Goal: Task Accomplishment & Management: Complete application form

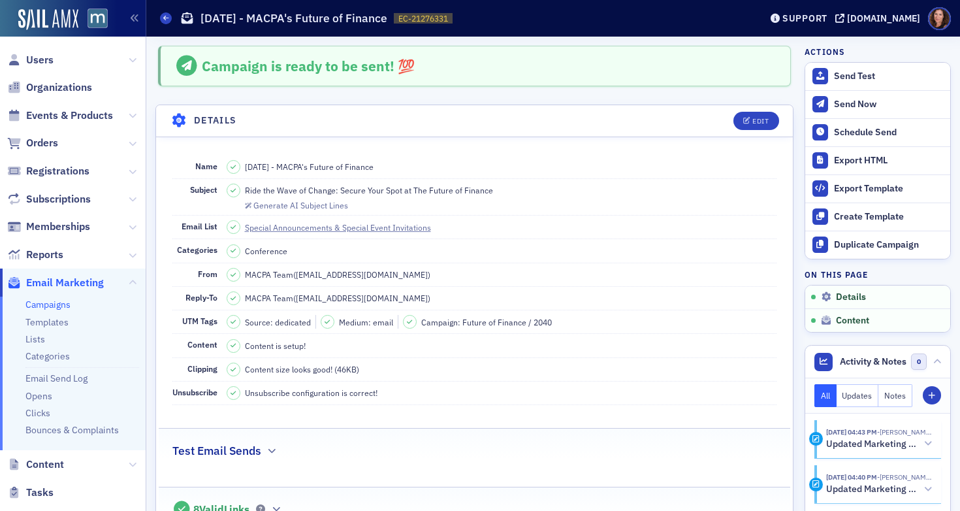
scroll to position [470, 0]
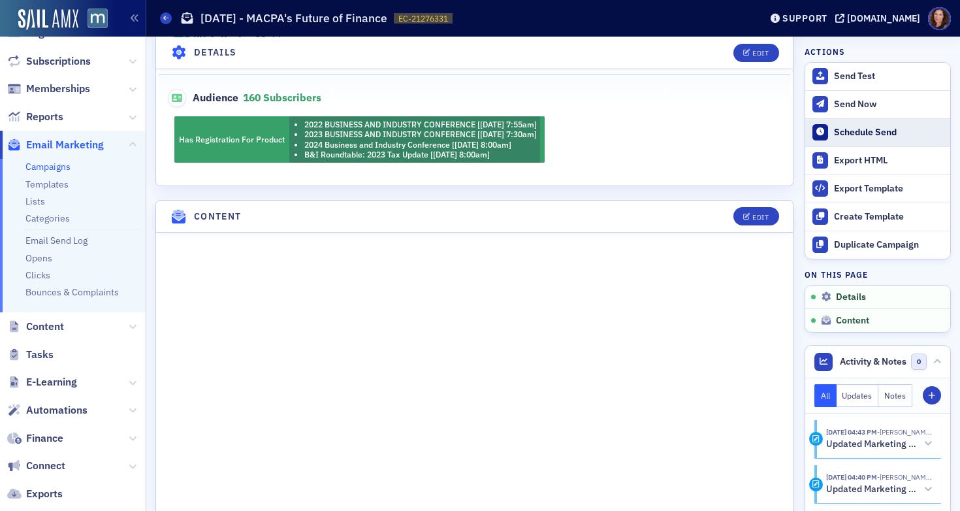
click at [845, 133] on div "Schedule Send" at bounding box center [889, 133] width 110 height 12
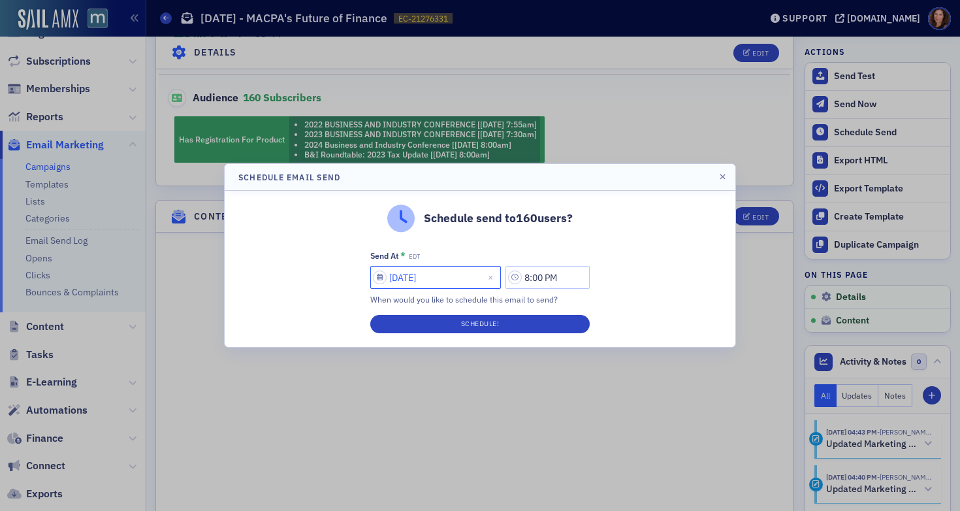
click at [468, 278] on input "[DATE]" at bounding box center [435, 277] width 131 height 23
click at [441, 279] on input "[DATE]" at bounding box center [435, 277] width 131 height 23
select select "7"
select select "2025"
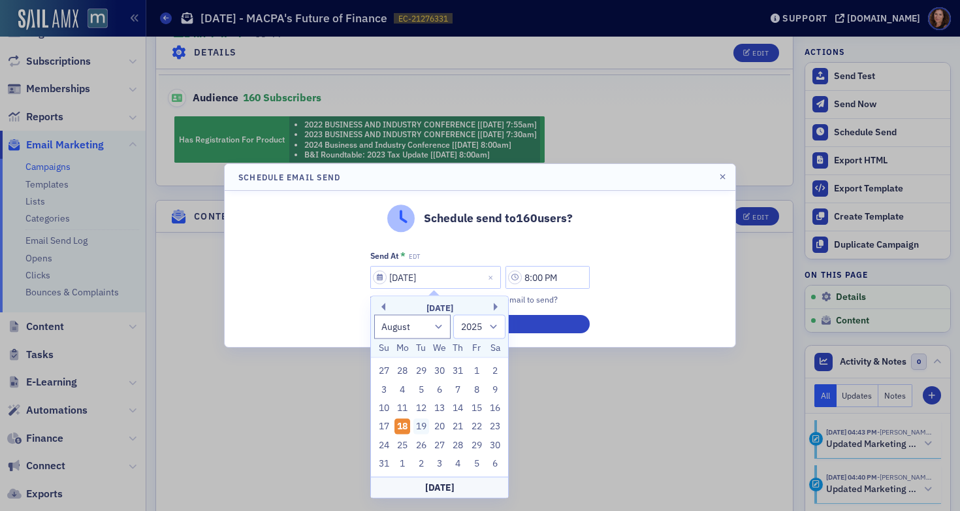
click at [416, 425] on div "19" at bounding box center [422, 427] width 16 height 16
type input "[DATE]"
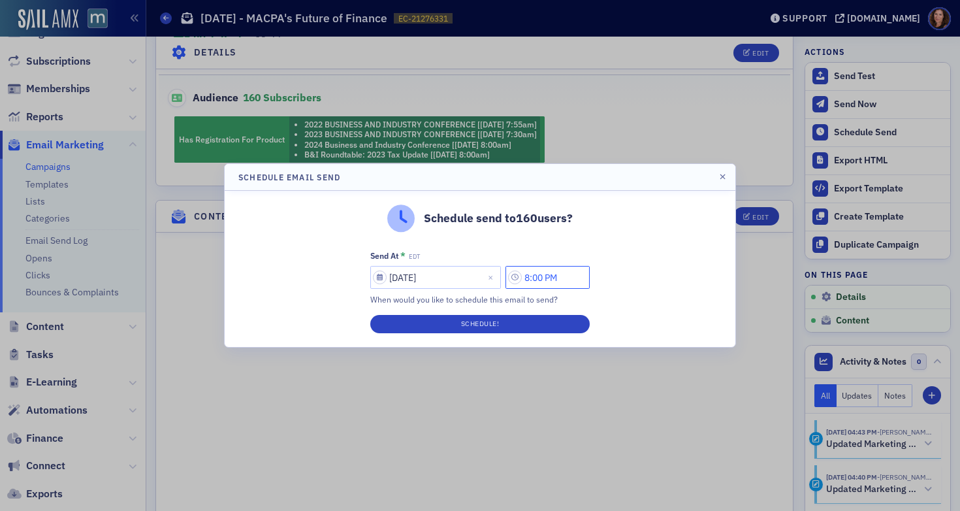
click at [540, 275] on input "8:00 PM" at bounding box center [548, 277] width 84 height 23
click at [395, 280] on icon at bounding box center [390, 278] width 13 height 13
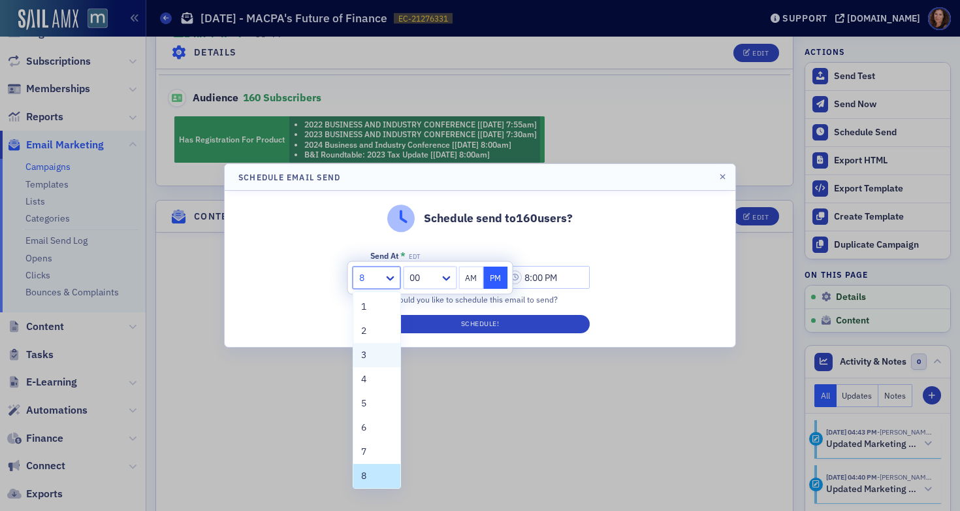
click at [372, 357] on div "3" at bounding box center [376, 355] width 31 height 14
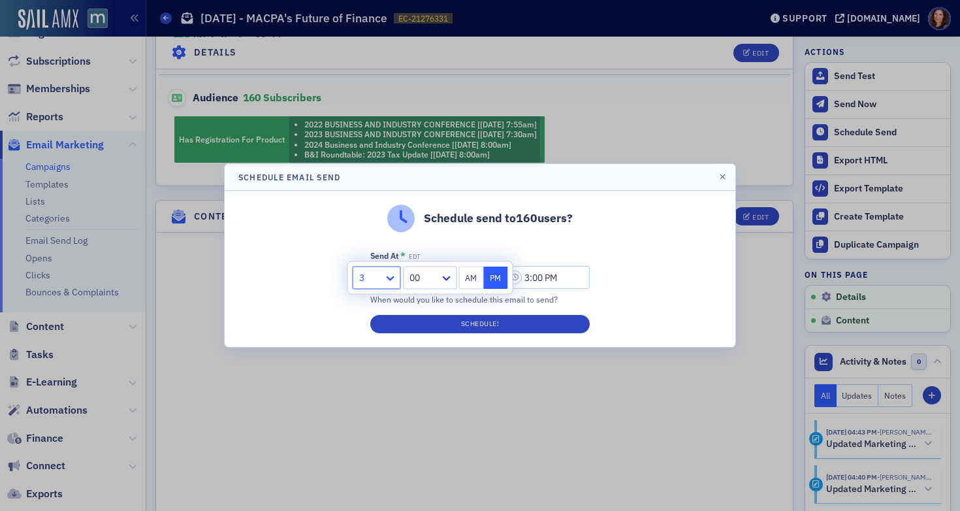
click at [390, 280] on icon at bounding box center [391, 278] width 8 height 5
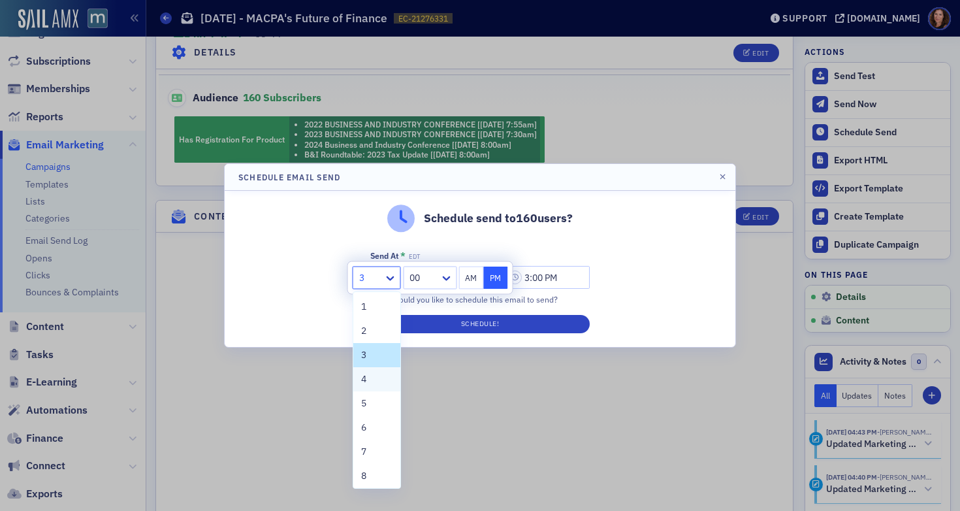
click at [378, 376] on div "4" at bounding box center [376, 379] width 31 height 14
type input "4:00 PM"
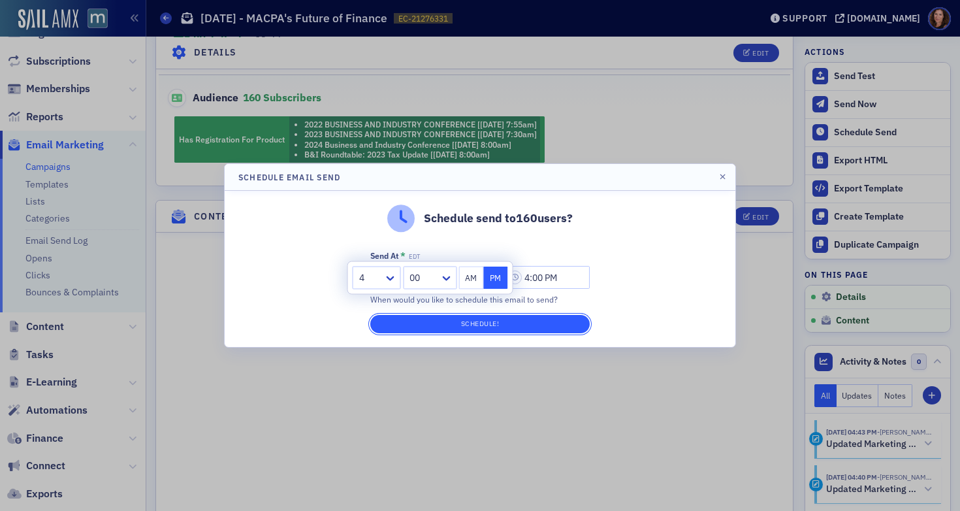
click at [466, 325] on button "Schedule!" at bounding box center [480, 324] width 220 height 18
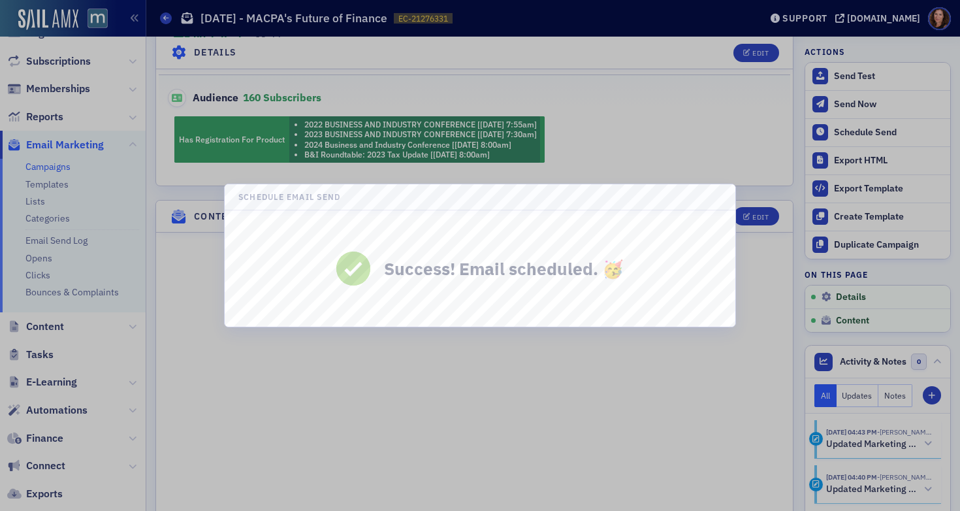
click at [640, 108] on div at bounding box center [480, 255] width 960 height 511
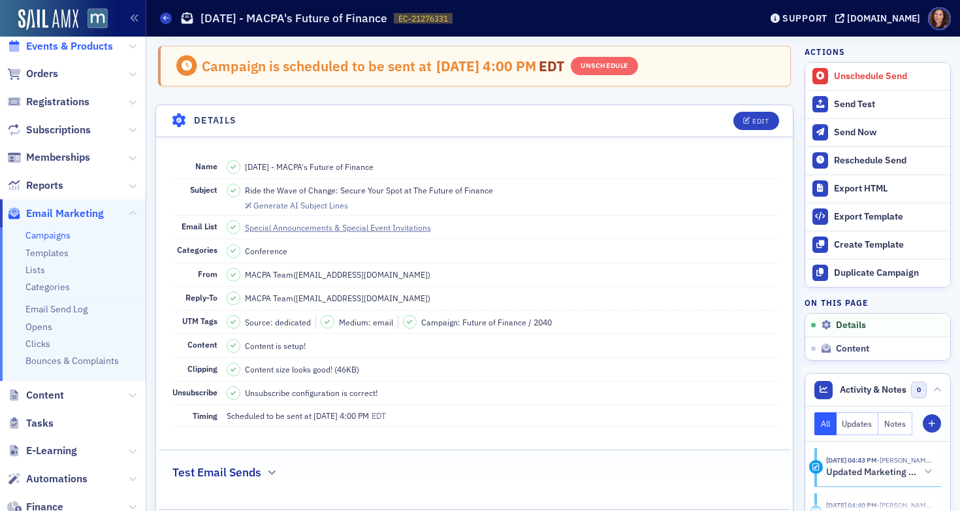
scroll to position [0, 0]
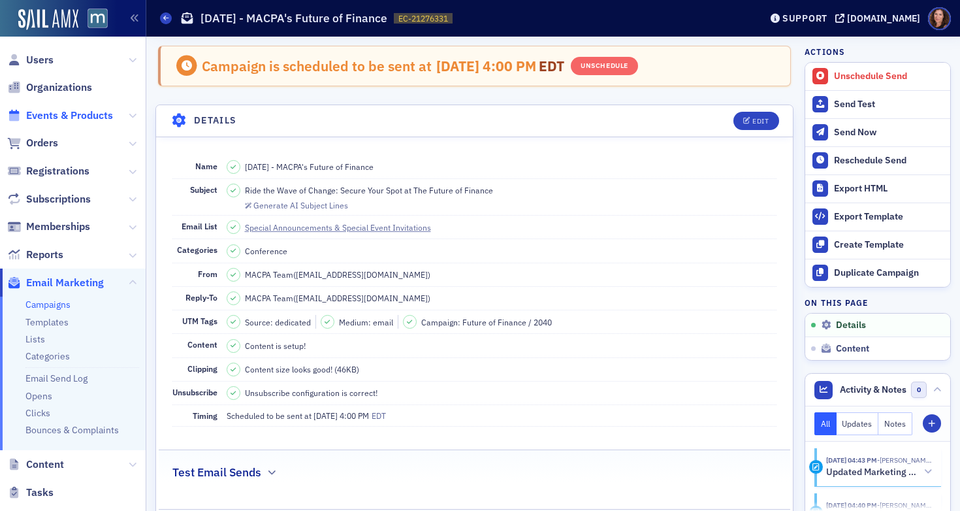
click at [59, 112] on span "Events & Products" at bounding box center [69, 115] width 87 height 14
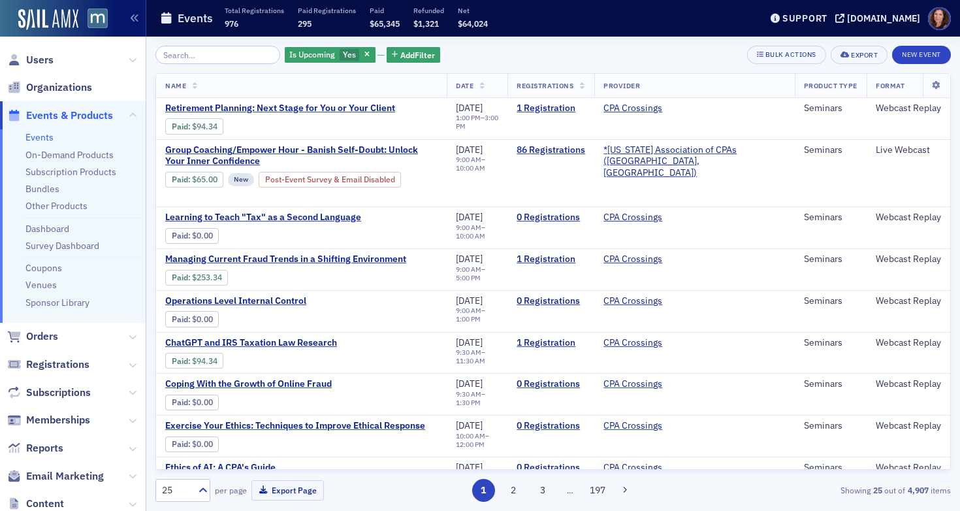
click at [213, 56] on input "search" at bounding box center [217, 55] width 125 height 18
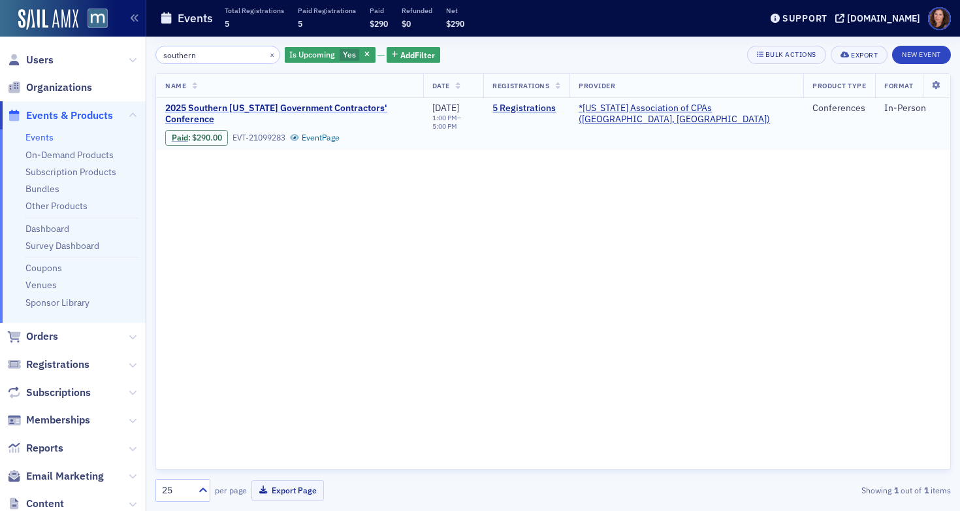
type input "southern"
click at [239, 108] on span "2025 Southern [US_STATE] Government Contractors' Conference" at bounding box center [289, 114] width 249 height 23
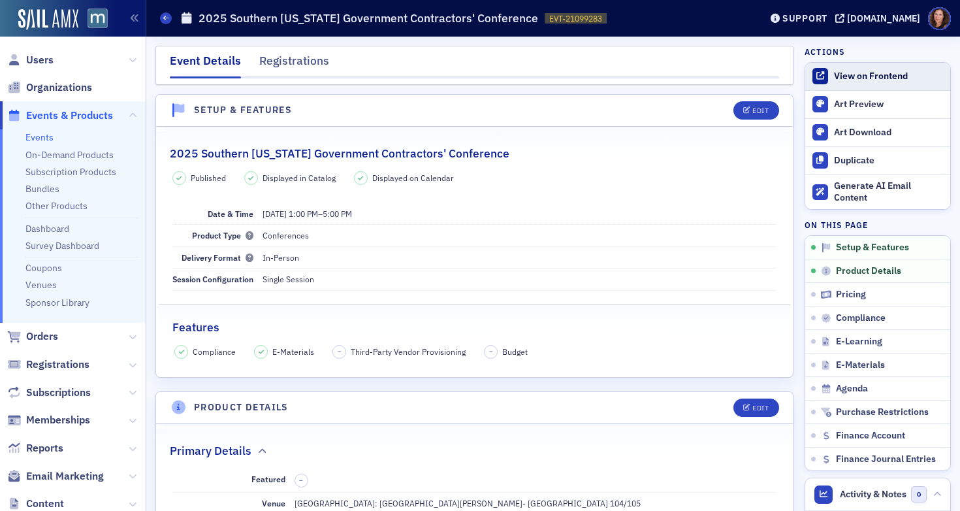
click at [874, 71] on div "View on Frontend" at bounding box center [889, 77] width 110 height 12
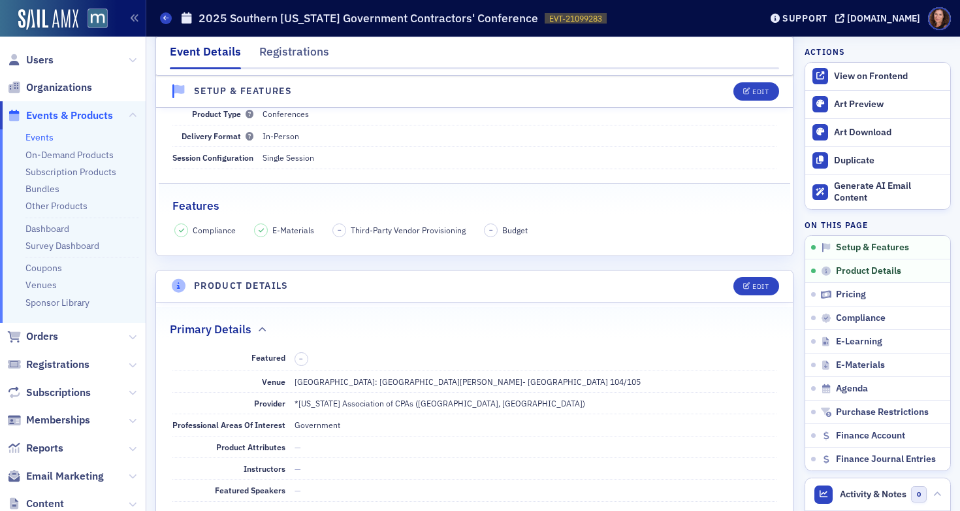
scroll to position [185, 0]
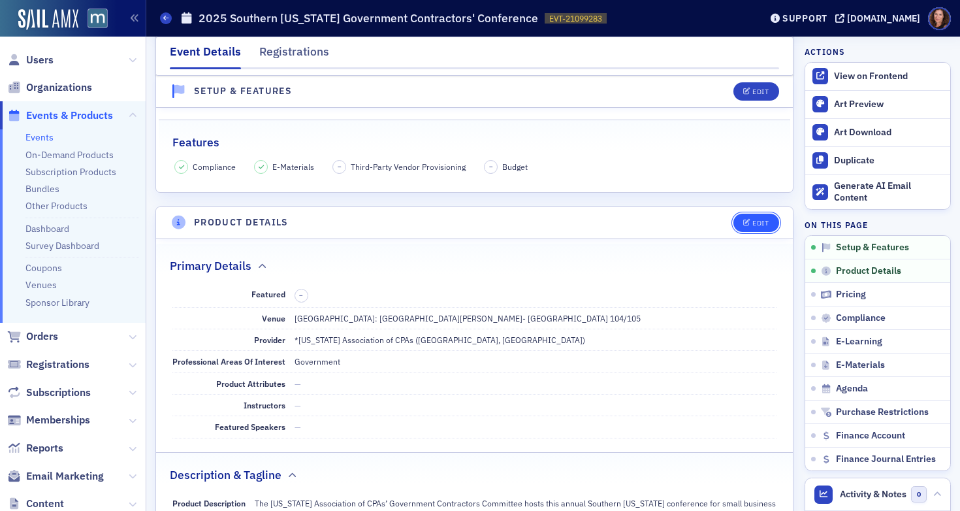
click at [734, 228] on button "Edit" at bounding box center [756, 223] width 45 height 18
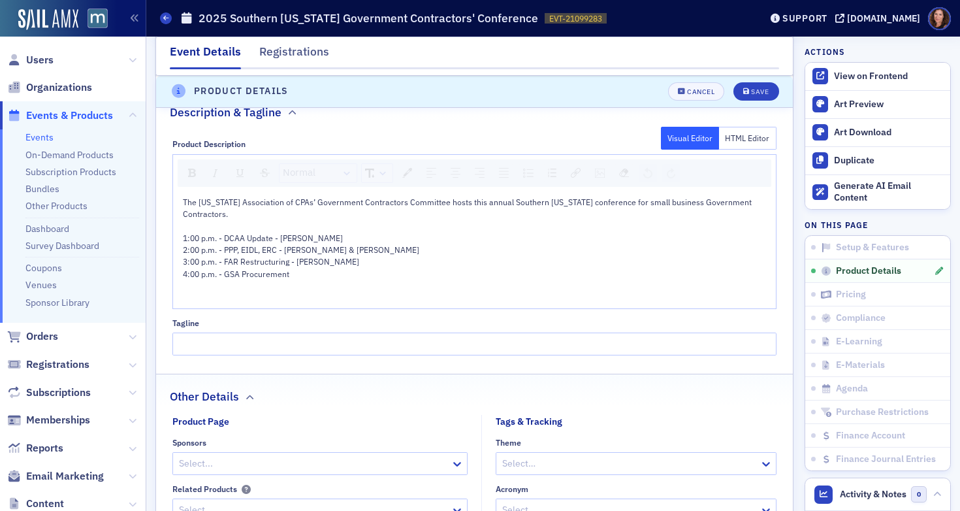
scroll to position [711, 0]
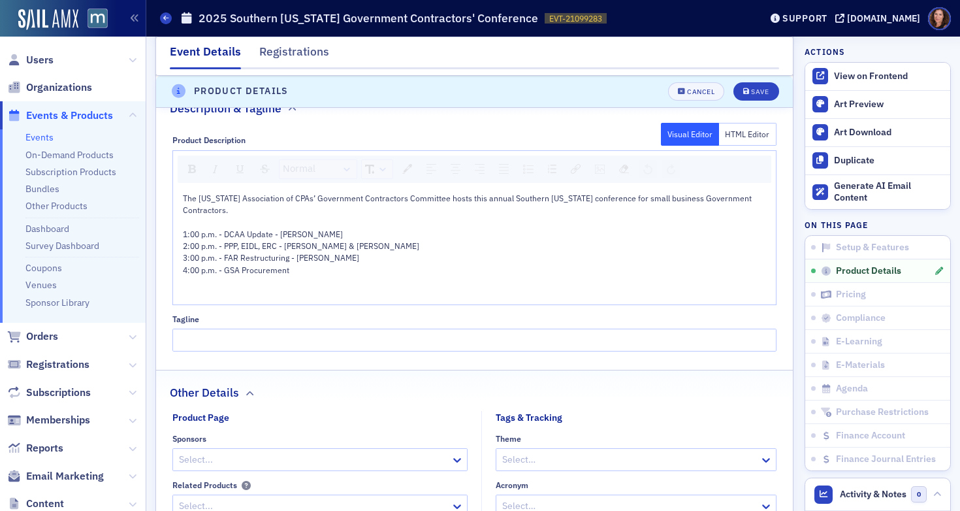
click at [314, 261] on span "3:00 p.m. - FAR Restructuring - [PERSON_NAME]" at bounding box center [271, 257] width 176 height 10
click at [317, 269] on div "4:00 p.m. - GSA Procurement" at bounding box center [475, 270] width 585 height 12
click at [693, 89] on div "Cancel" at bounding box center [700, 91] width 27 height 7
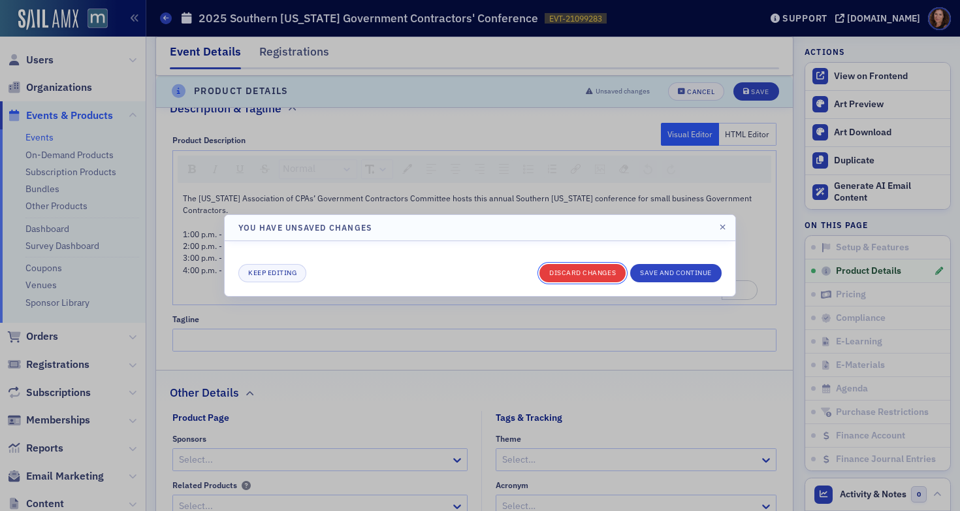
click at [588, 272] on button "Discard changes" at bounding box center [583, 273] width 86 height 18
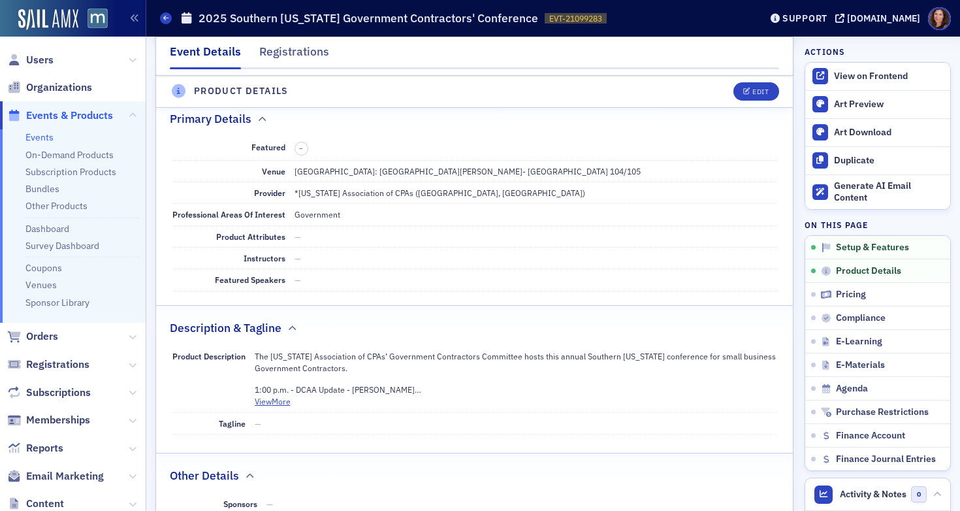
scroll to position [316, 0]
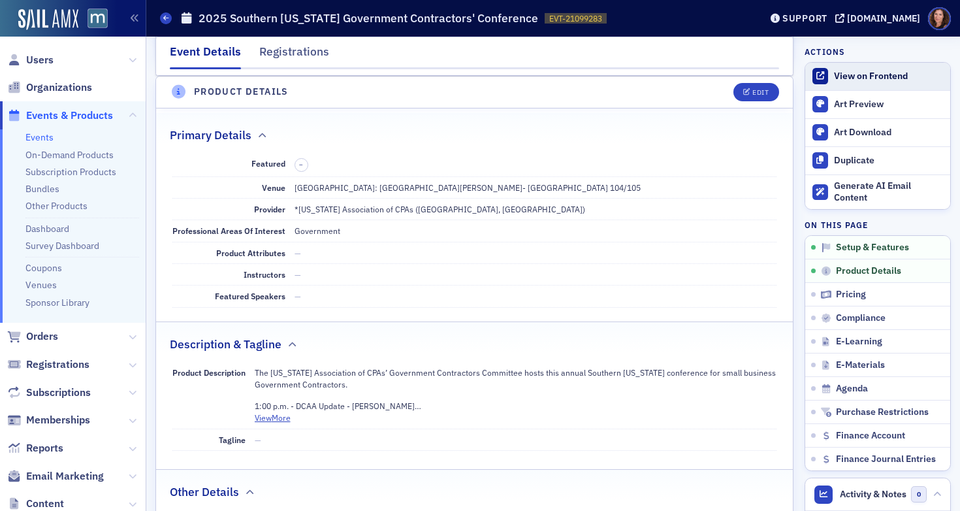
click at [842, 74] on div "View on Frontend" at bounding box center [889, 77] width 110 height 12
click at [744, 95] on icon "button" at bounding box center [748, 92] width 8 height 7
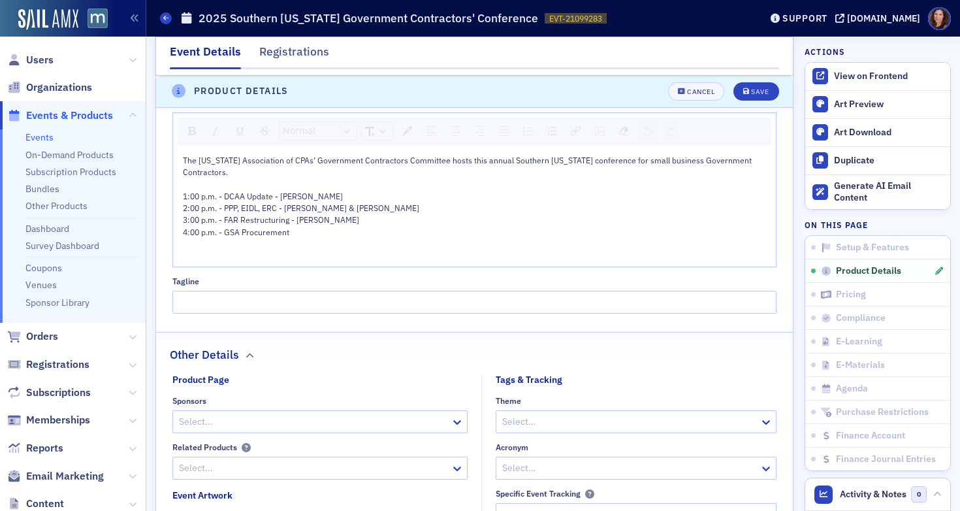
scroll to position [810, 0]
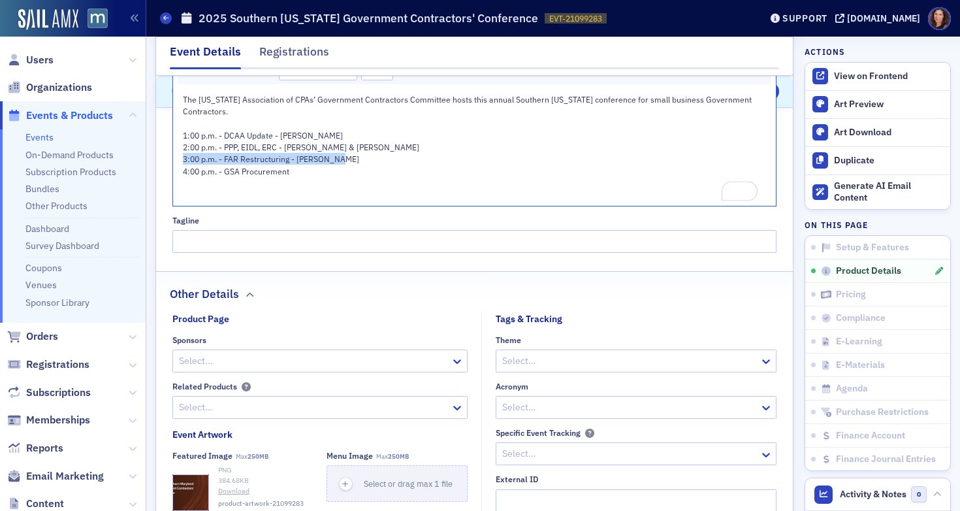
drag, startPoint x: 183, startPoint y: 160, endPoint x: 346, endPoint y: 158, distance: 163.3
click at [346, 158] on div "3:00 p.m. - FAR Restructuring - [PERSON_NAME]" at bounding box center [475, 159] width 585 height 12
click at [316, 174] on div "4:00 p.m. - GSA Procurement" at bounding box center [475, 171] width 585 height 12
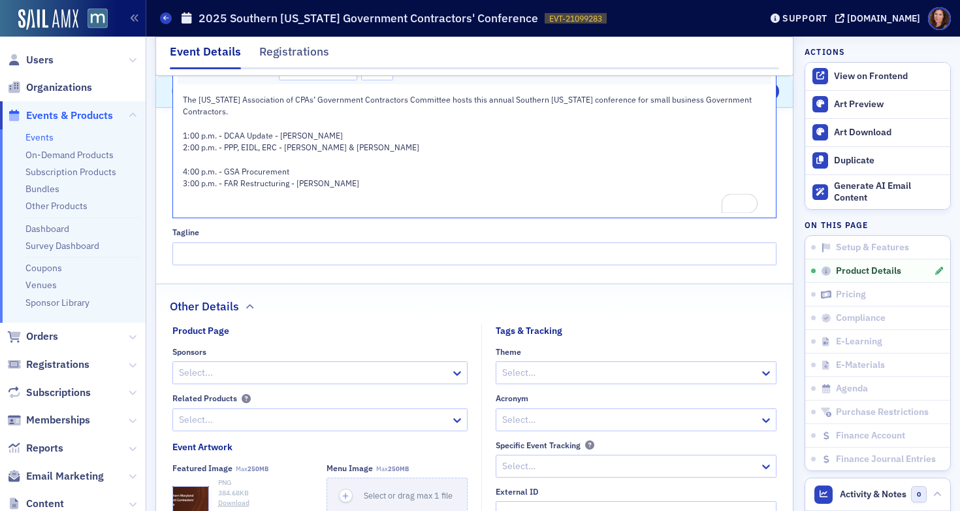
click at [186, 165] on div "4:00 p.m. - GSA Procurement" at bounding box center [475, 171] width 585 height 12
click at [180, 158] on div "The [US_STATE] Association of CPAs’ Government Contractors Committee hosts this…" at bounding box center [475, 153] width 604 height 129
click at [183, 168] on span "4:00 p.m. - GSA Procurement" at bounding box center [236, 171] width 106 height 10
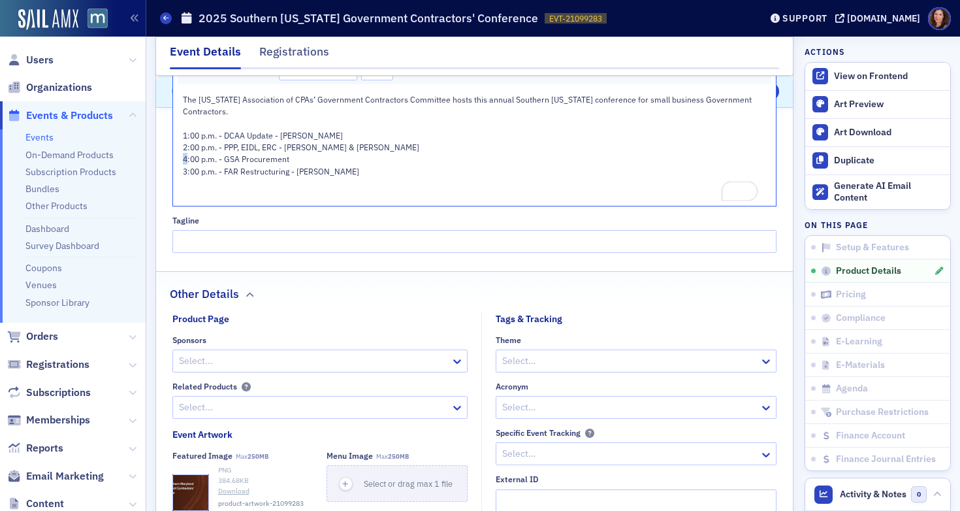
drag, startPoint x: 186, startPoint y: 162, endPoint x: 176, endPoint y: 162, distance: 9.8
click at [176, 162] on div "The [US_STATE] Association of CPAs’ Government Contractors Committee hosts this…" at bounding box center [475, 147] width 604 height 117
click at [182, 172] on div "The [US_STATE] Association of CPAs’ Government Contractors Committee hosts this…" at bounding box center [474, 147] width 585 height 108
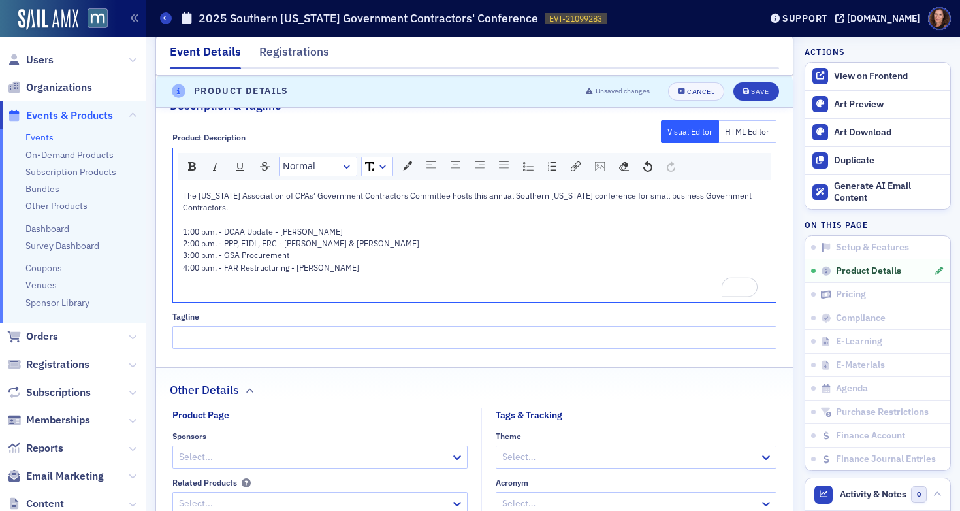
scroll to position [688, 0]
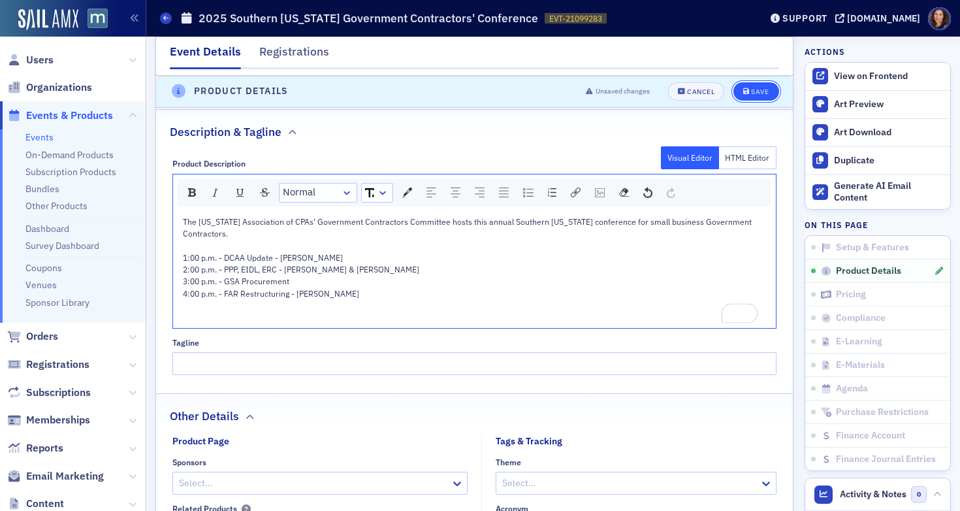
click at [746, 96] on button "Save" at bounding box center [756, 91] width 45 height 18
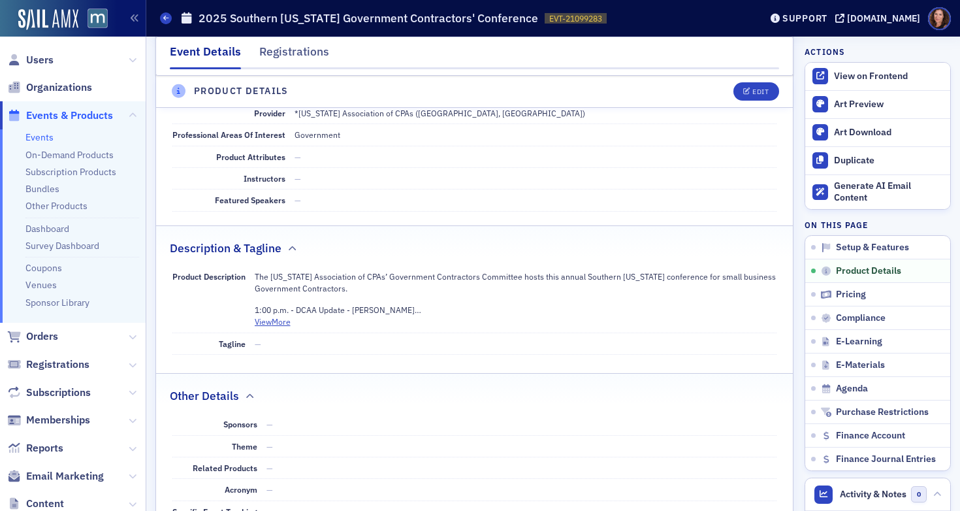
scroll to position [431, 0]
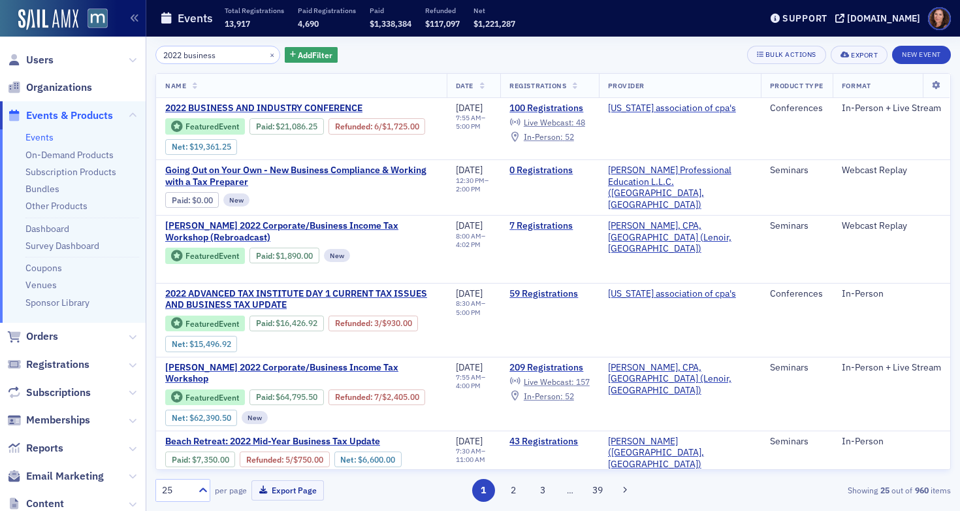
click at [201, 55] on input "2022 business" at bounding box center [217, 55] width 125 height 18
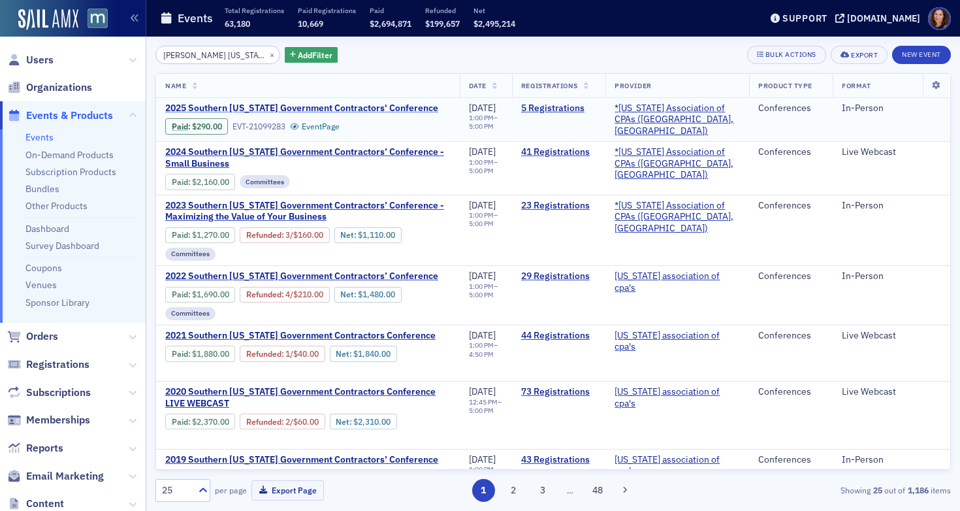
type input "souther maryland"
click at [317, 110] on span "2025 Southern [US_STATE] Government Contractors' Conference" at bounding box center [301, 109] width 273 height 12
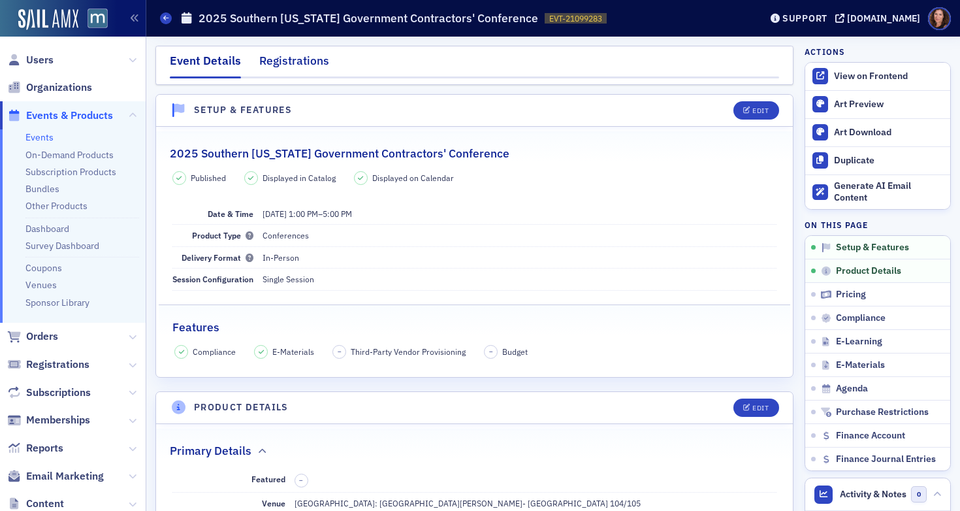
click at [290, 61] on div "Registrations" at bounding box center [294, 64] width 70 height 24
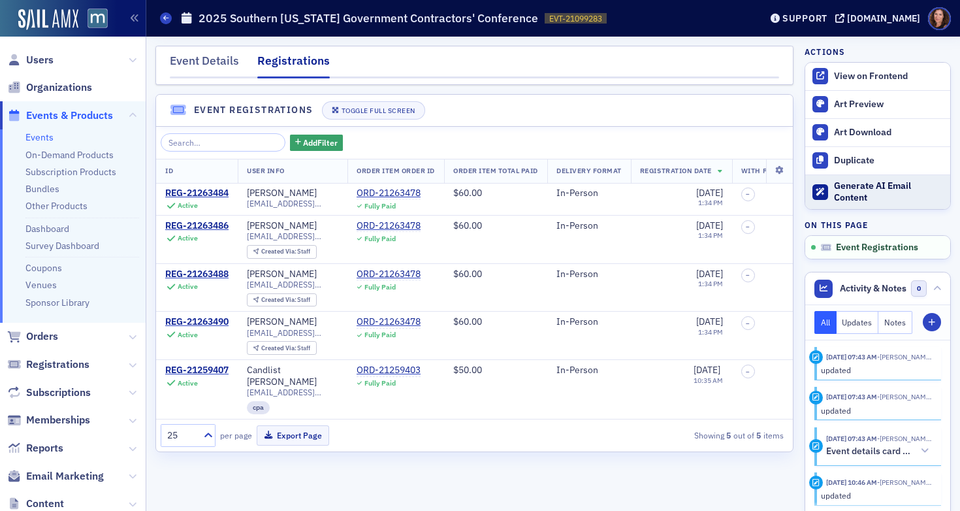
click at [862, 188] on div "Generate AI Email Content" at bounding box center [889, 191] width 110 height 23
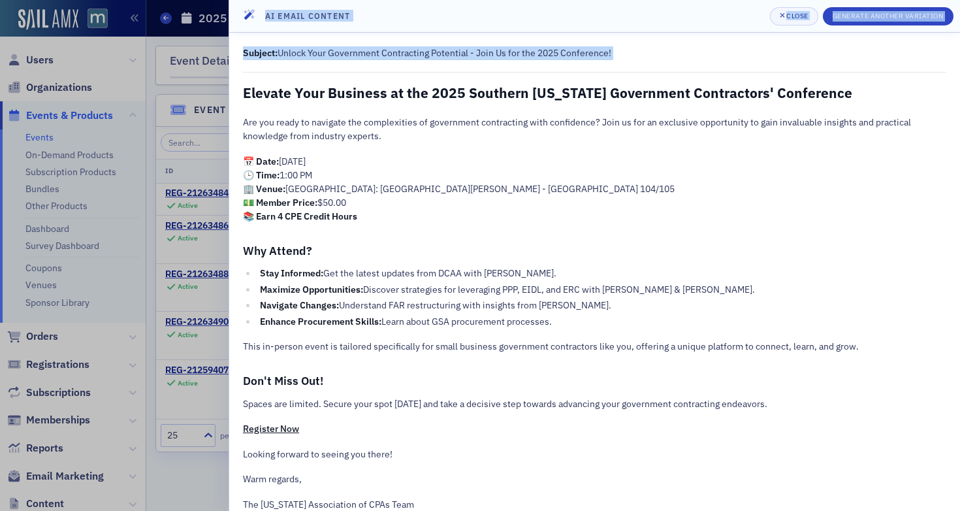
scroll to position [37, 0]
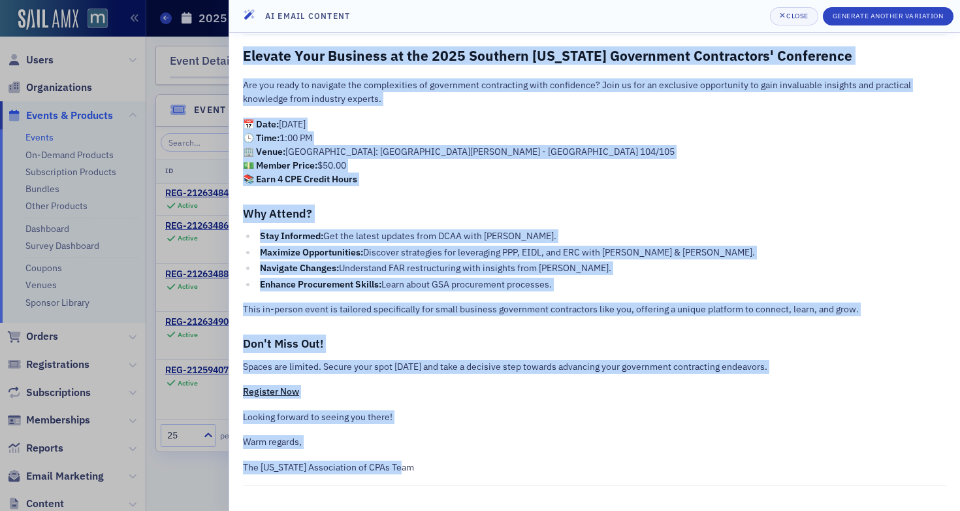
drag, startPoint x: 244, startPoint y: 93, endPoint x: 478, endPoint y: 464, distance: 438.7
click at [478, 464] on div "Subject: Unlock Your Government Contracting Potential - Join Us for the 2025 Co…" at bounding box center [595, 247] width 704 height 477
copy div "Elevate Your Business at the 2025 Southern Maryland Government Contractors' Con…"
click at [795, 16] on div "Close" at bounding box center [798, 15] width 22 height 7
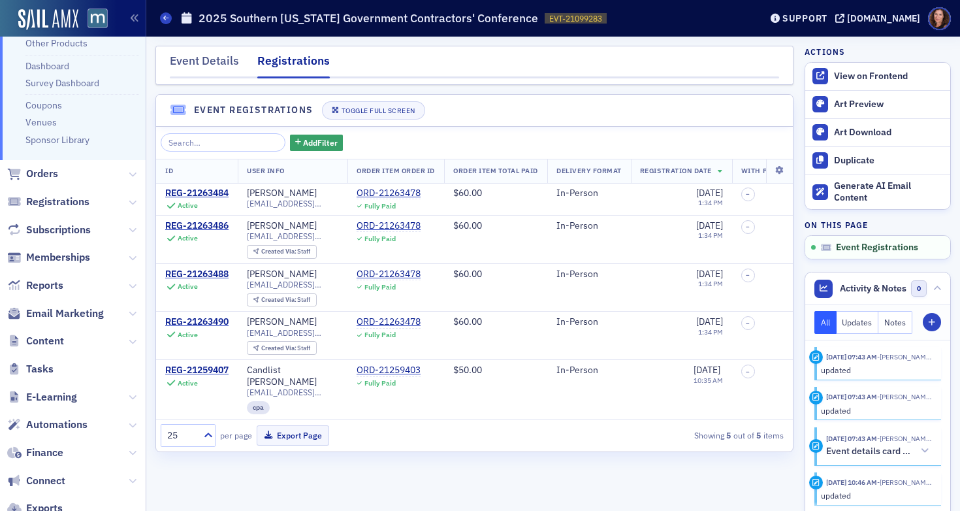
scroll to position [257, 0]
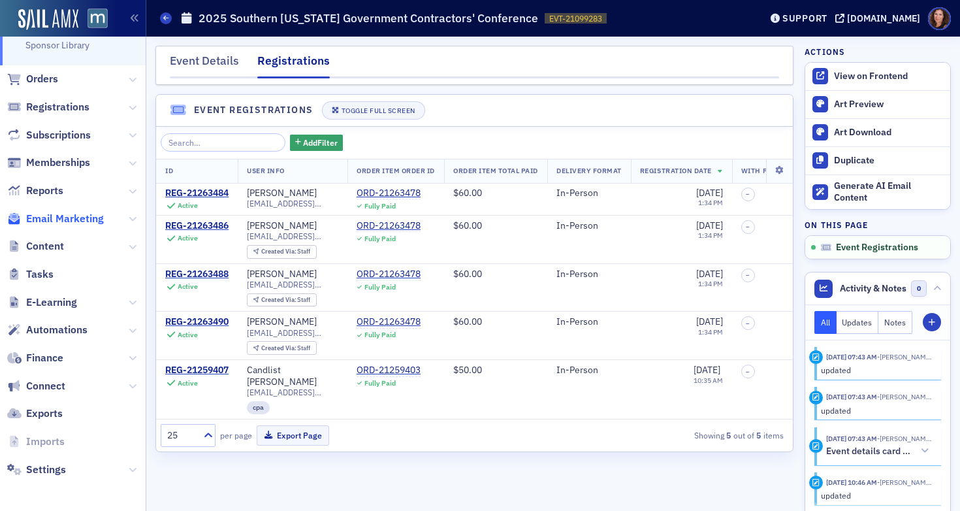
click at [69, 212] on span "Email Marketing" at bounding box center [65, 219] width 78 height 14
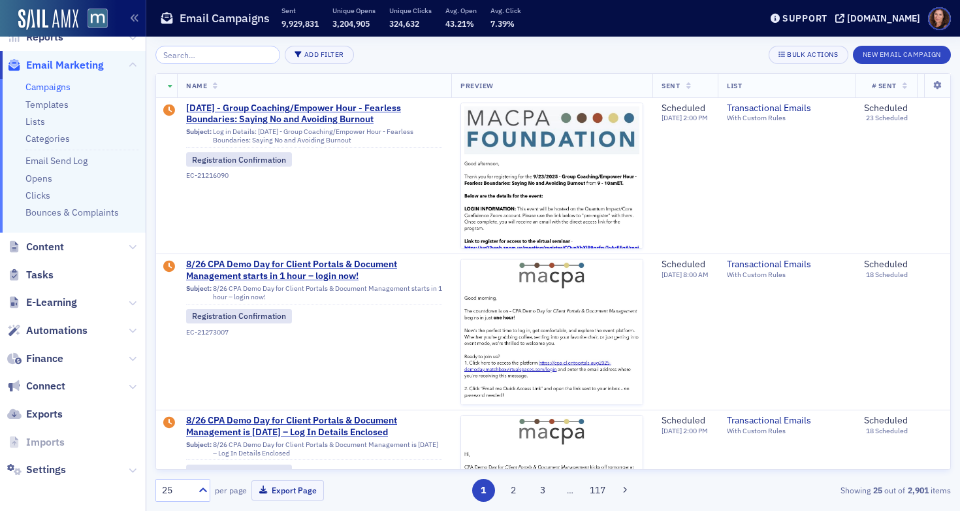
scroll to position [218, 0]
click at [920, 47] on button "New Email Campaign" at bounding box center [902, 55] width 98 height 18
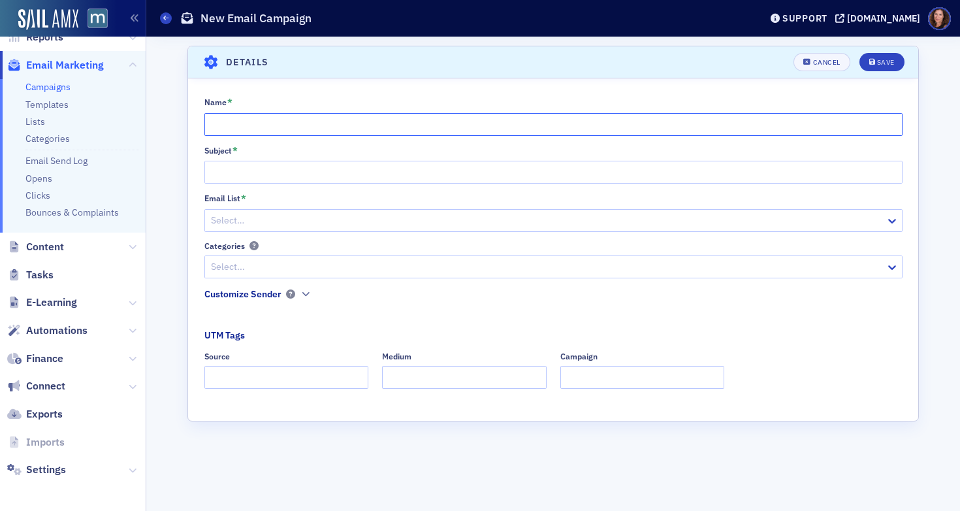
click at [312, 123] on input "Name *" at bounding box center [553, 124] width 698 height 23
type input "MACPA's Southern Maryland Conference"
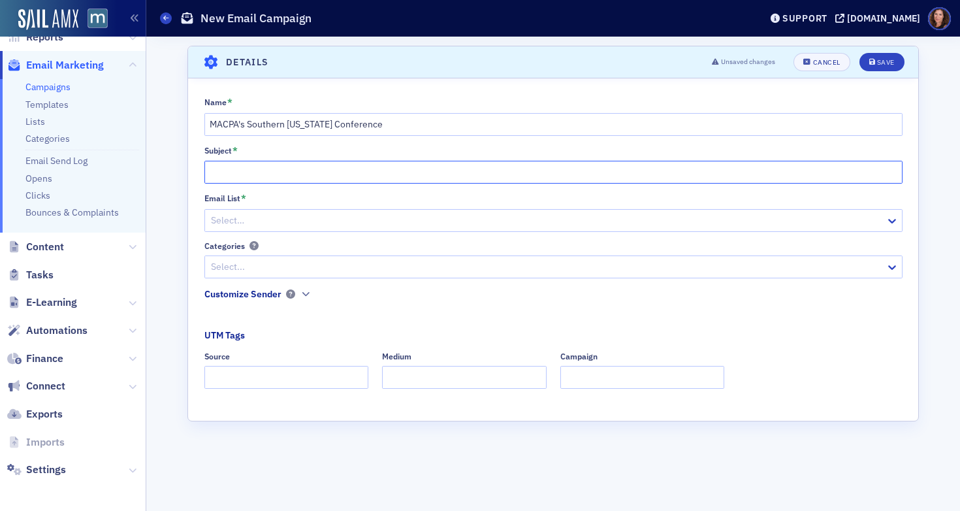
click at [293, 164] on input "Subject *" at bounding box center [553, 172] width 698 height 23
paste input "We’re thrilled to announce a fresh twist on a much‑loved tradition—MACPA’s Sout…"
type input "We’re thrilled to announce a fresh twist on a much‑loved tradition—MACPA’s Sout…"
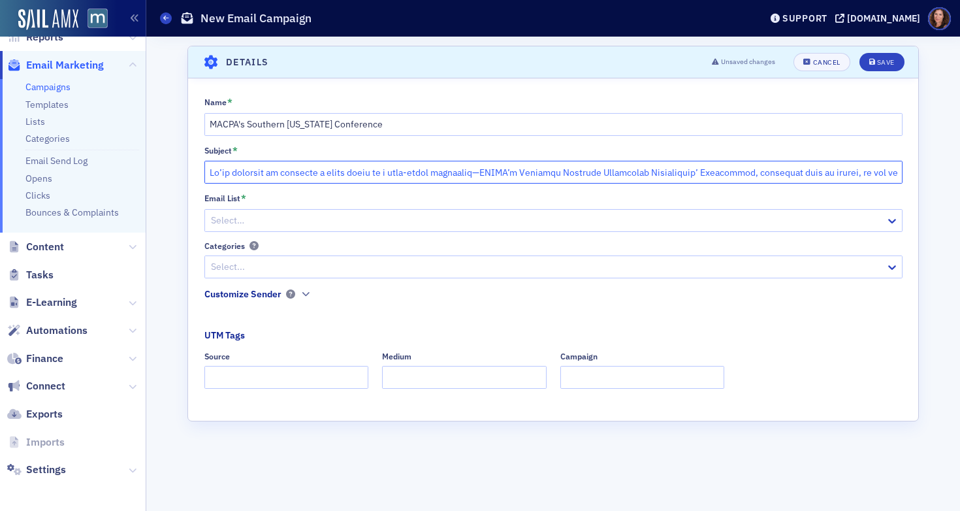
scroll to position [0, 6960]
click at [301, 174] on input "Subject *" at bounding box center [553, 172] width 698 height 23
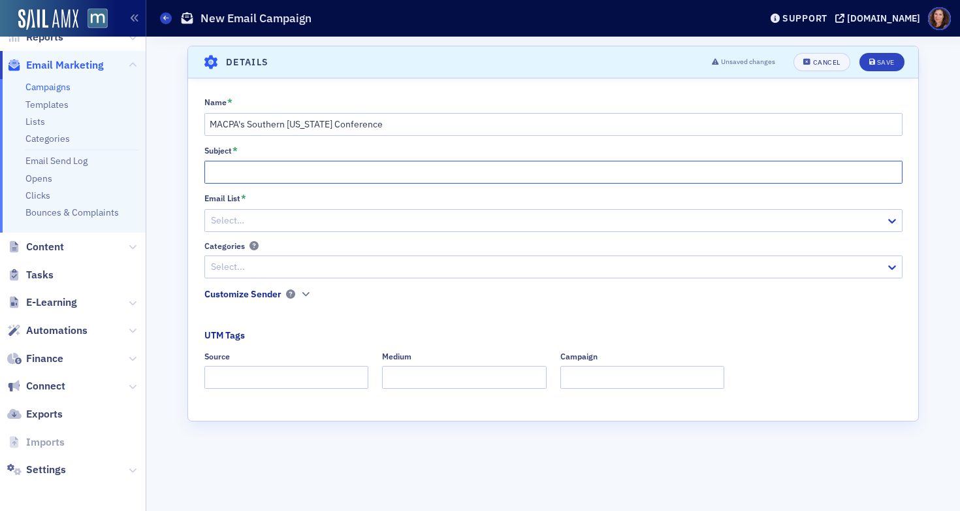
scroll to position [0, 0]
click at [387, 172] on input "Subject *" at bounding box center [553, 172] width 698 height 23
paste input "MACPA’s Southern Maryland GovCon Conference Moves to Fall—Register Now"
type input "MACPA’s Southern Maryland GovCon Conference Moves to Fall—Register Now"
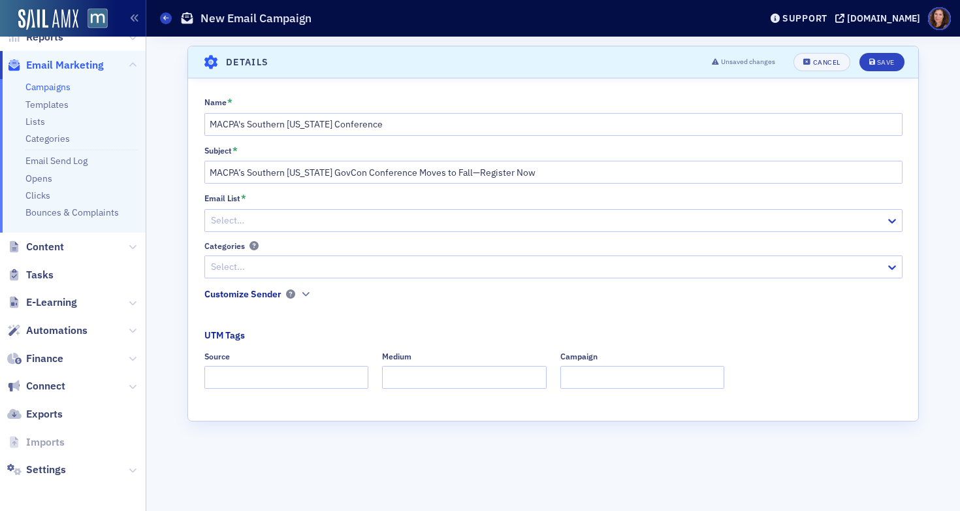
click at [399, 218] on div at bounding box center [547, 220] width 675 height 16
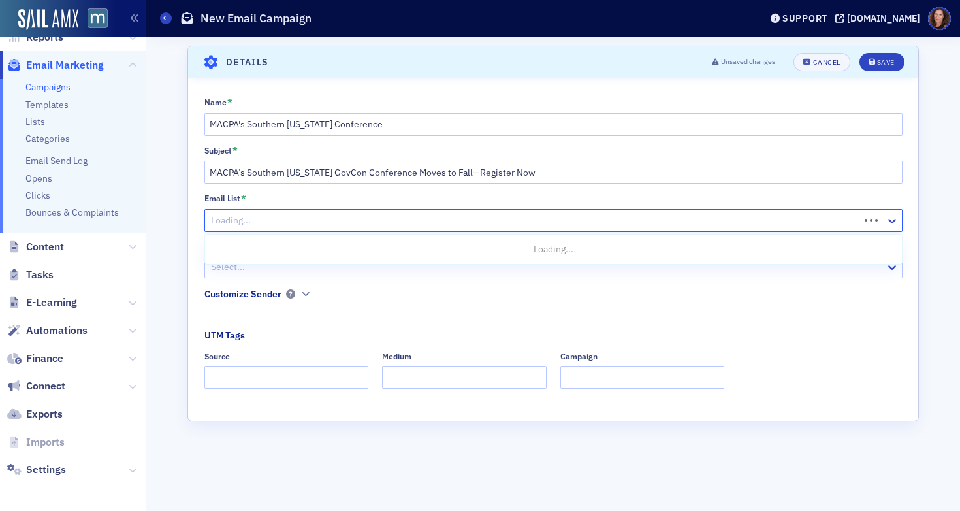
click at [399, 218] on div at bounding box center [534, 220] width 649 height 16
click at [399, 218] on div at bounding box center [547, 220] width 675 height 16
click at [383, 216] on div at bounding box center [547, 220] width 675 height 16
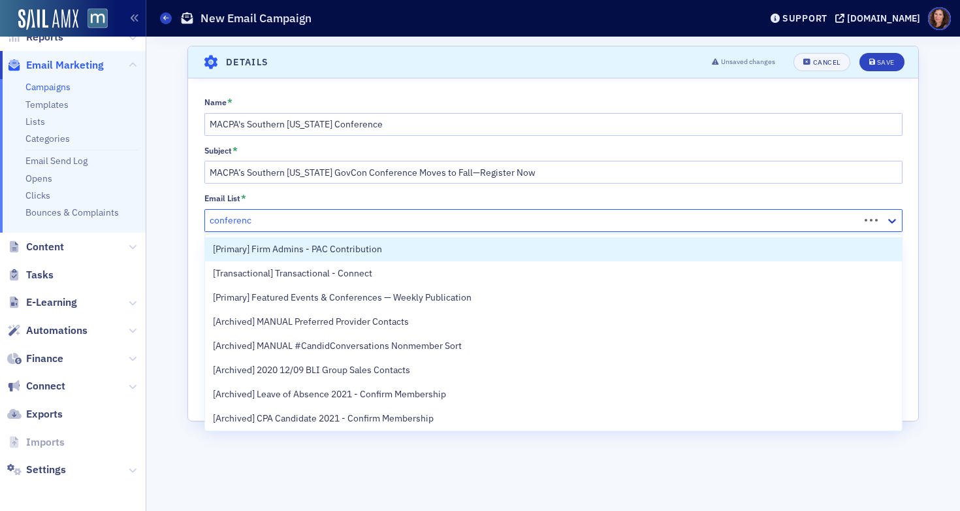
type input "conference"
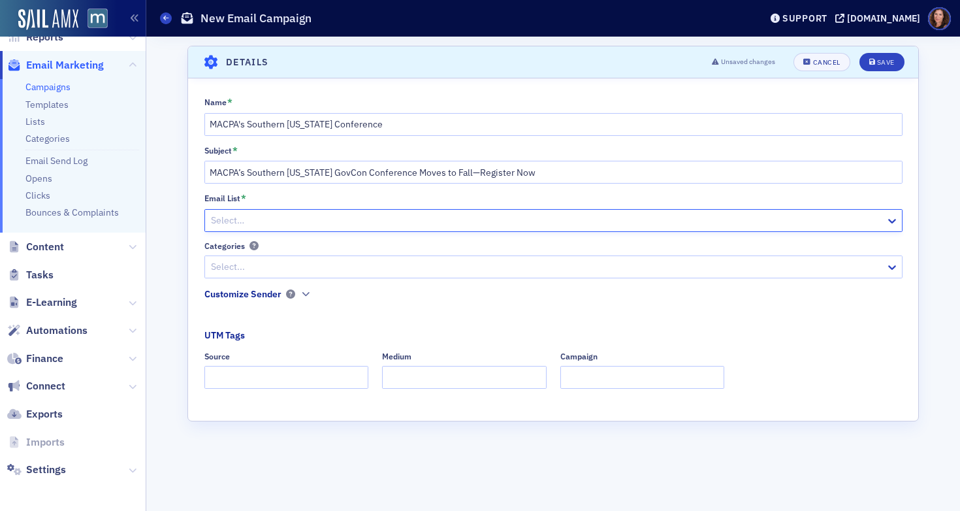
click at [325, 212] on div at bounding box center [547, 220] width 675 height 16
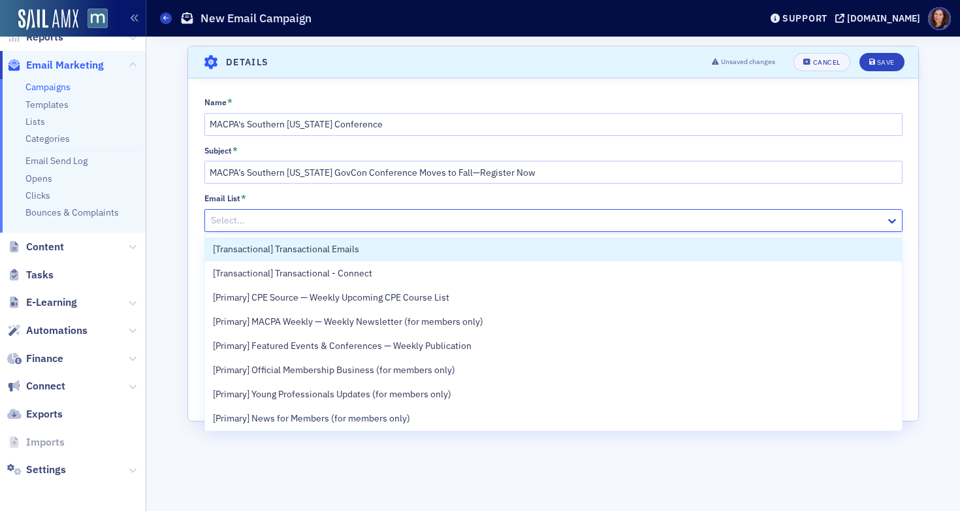
click at [325, 212] on div at bounding box center [547, 220] width 675 height 16
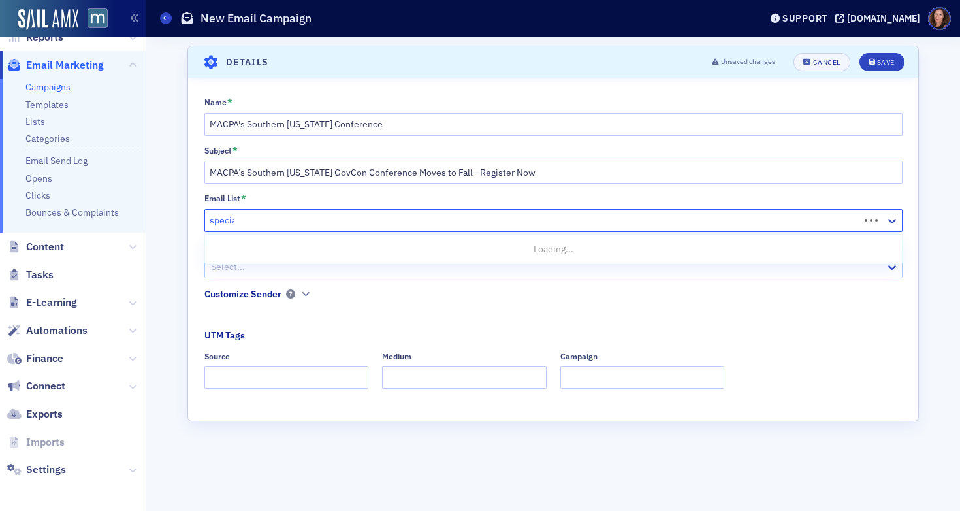
type input "special"
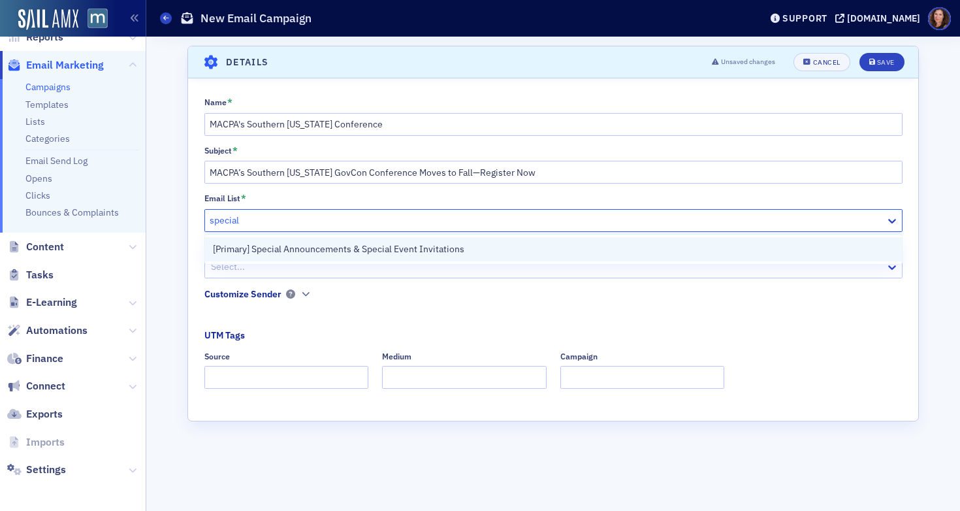
click at [344, 245] on span "[Primary] Special Announcements & Special Event Invitations" at bounding box center [339, 249] width 252 height 14
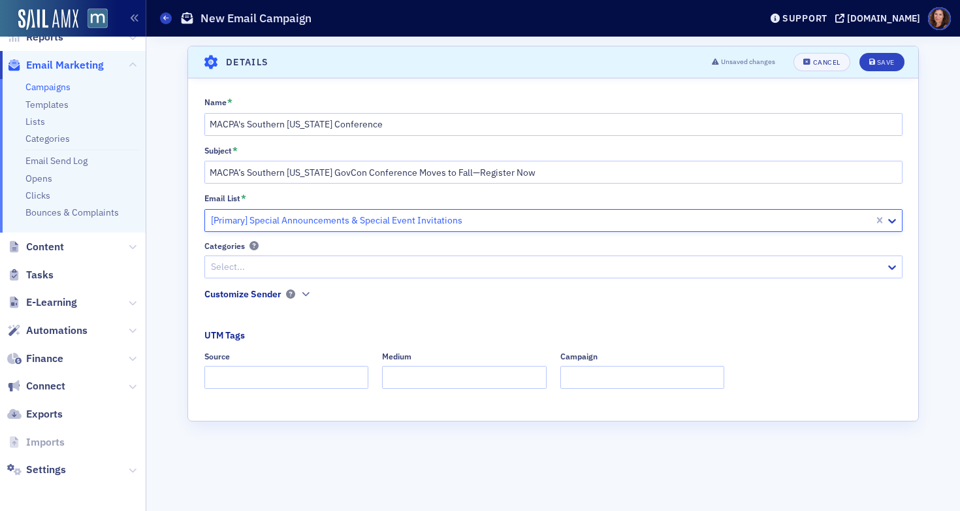
click at [329, 268] on div at bounding box center [547, 267] width 675 height 16
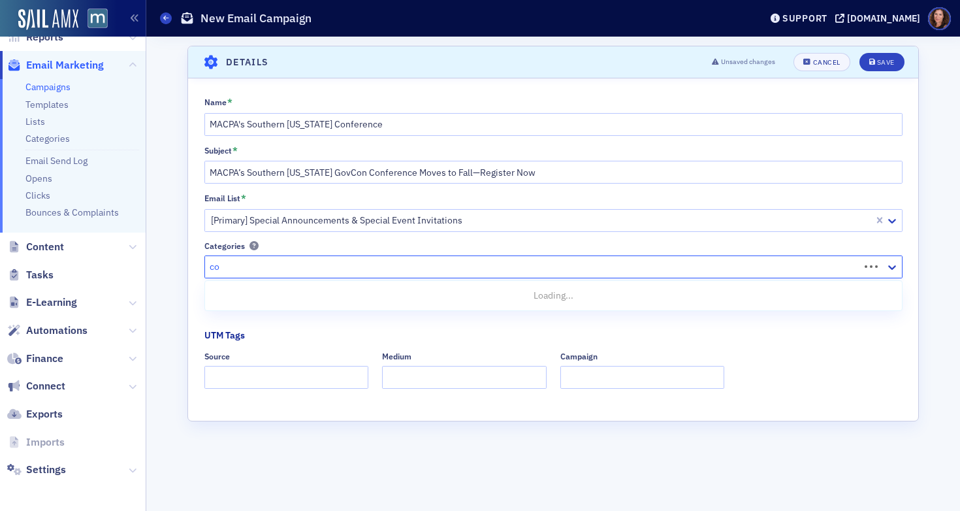
type input "con"
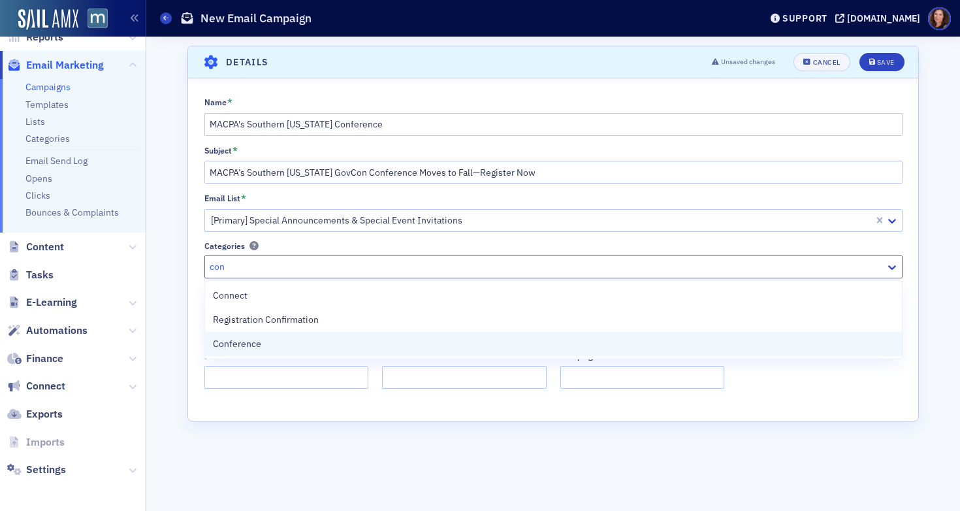
click at [308, 343] on div "Conference" at bounding box center [553, 344] width 681 height 14
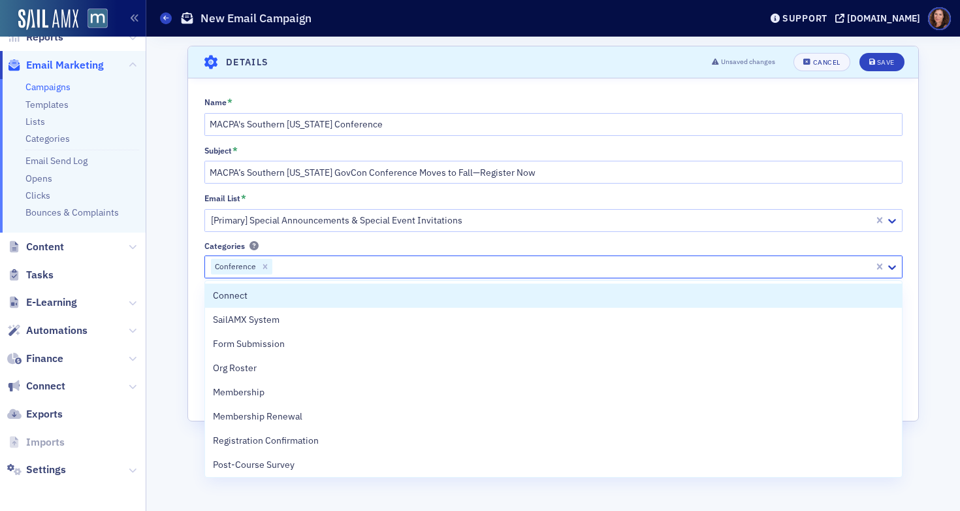
click at [336, 264] on div at bounding box center [573, 267] width 599 height 16
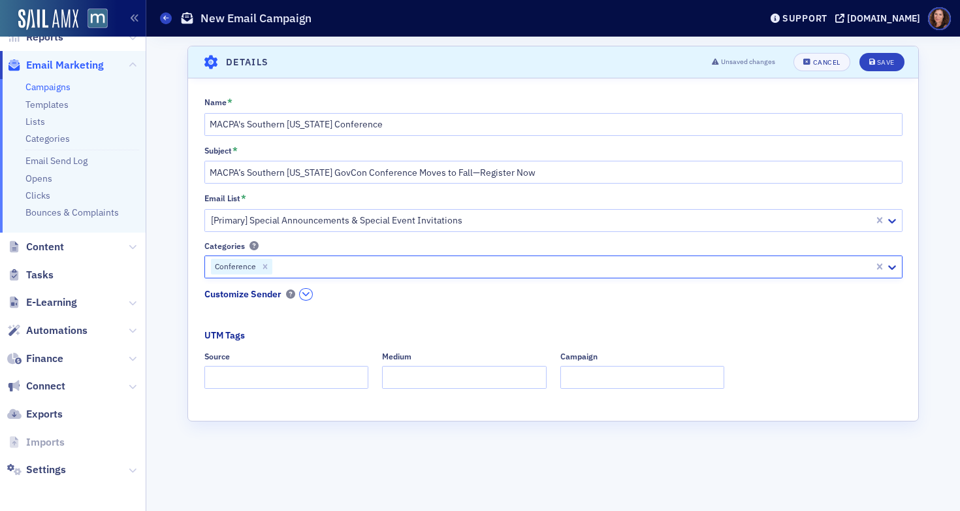
click at [308, 291] on icon "button" at bounding box center [306, 294] width 8 height 8
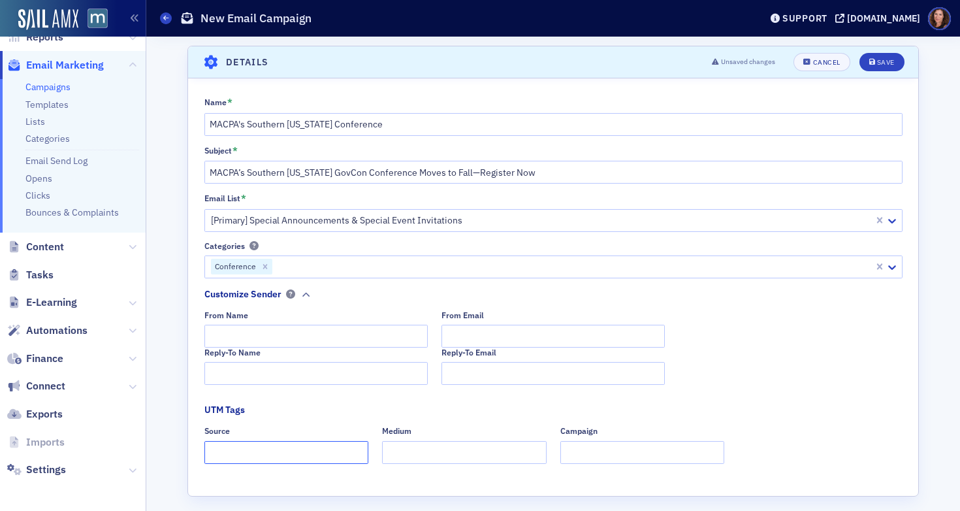
click at [269, 450] on input "Source" at bounding box center [286, 452] width 165 height 23
type input "E"
type input "Dedicated"
type input "Email"
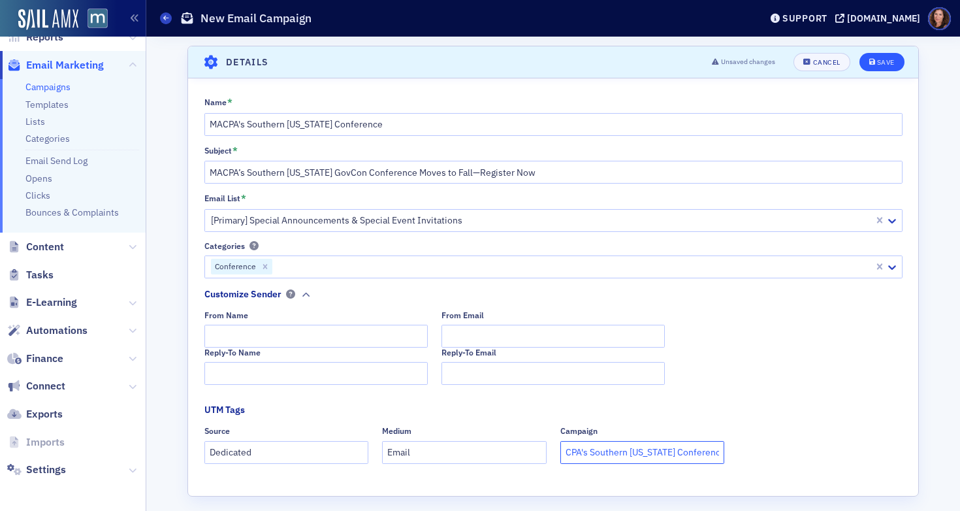
type input "MACPA's Southern Maryland Conference"
click at [885, 60] on div "Save" at bounding box center [886, 62] width 18 height 7
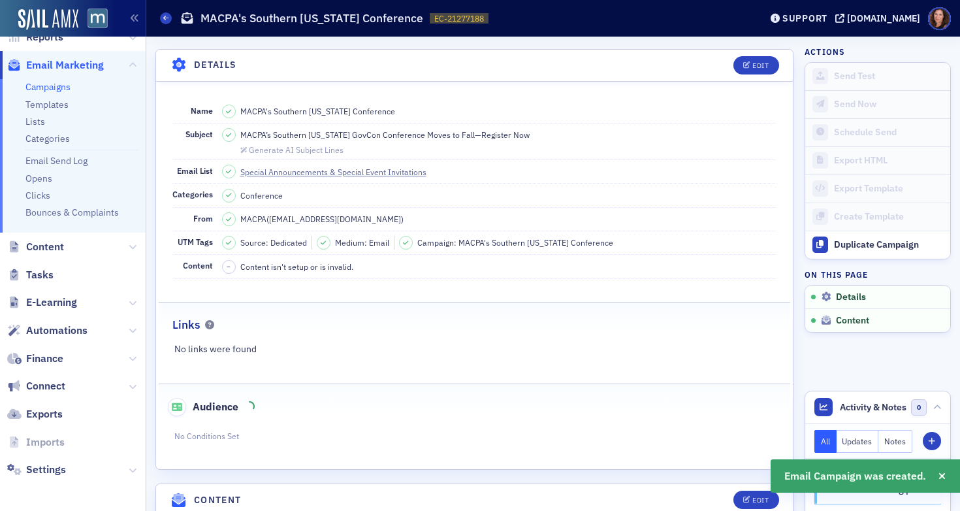
scroll to position [61, 0]
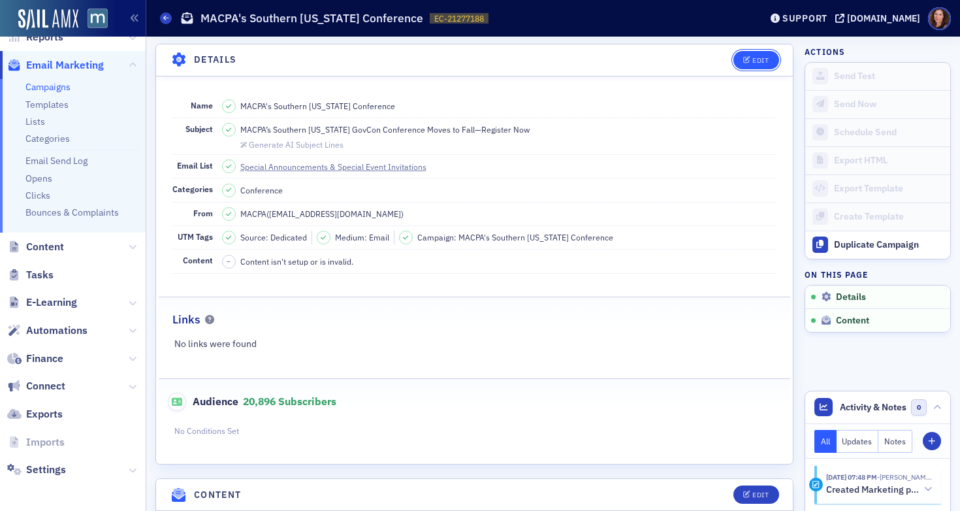
click at [753, 61] on div "Edit" at bounding box center [761, 60] width 16 height 7
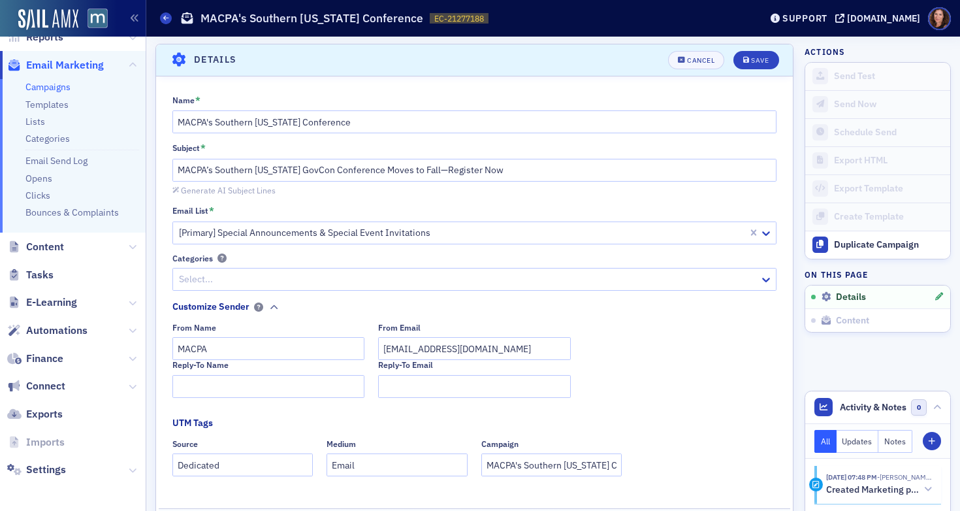
scroll to position [202, 0]
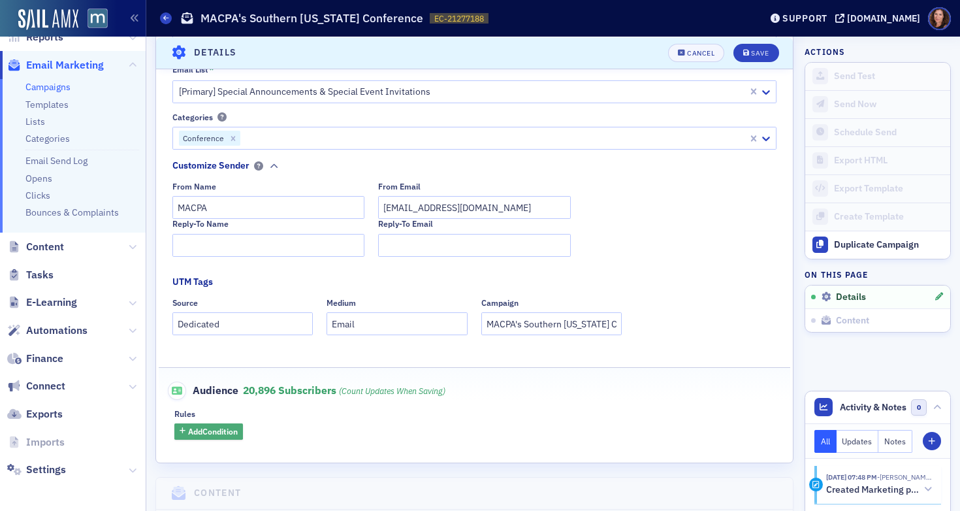
click at [223, 433] on span "Add Condition" at bounding box center [213, 431] width 50 height 12
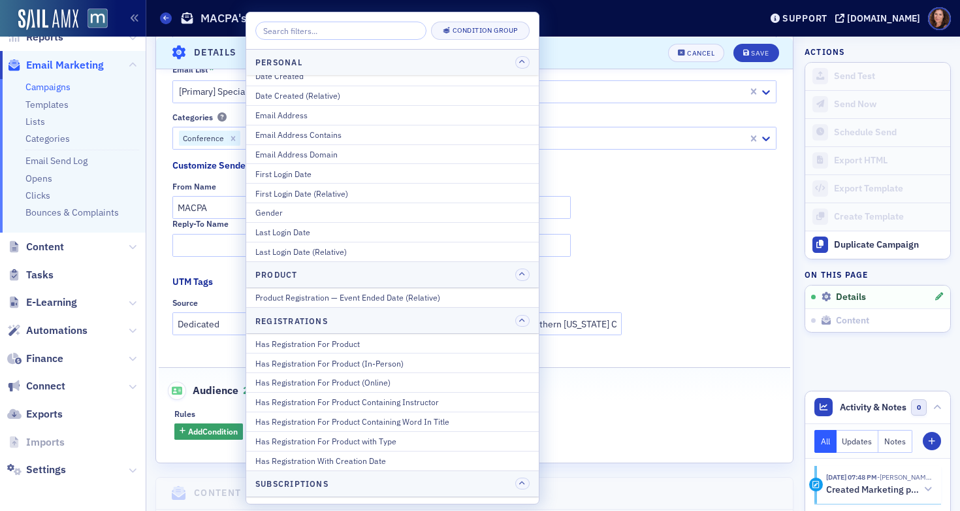
scroll to position [1640, 0]
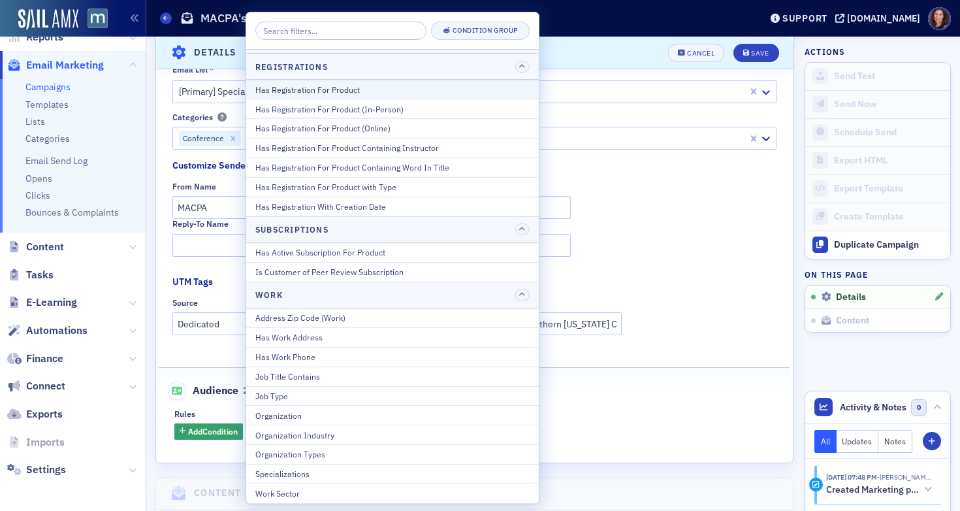
click at [386, 86] on div "Has Registration For Product" at bounding box center [392, 90] width 274 height 12
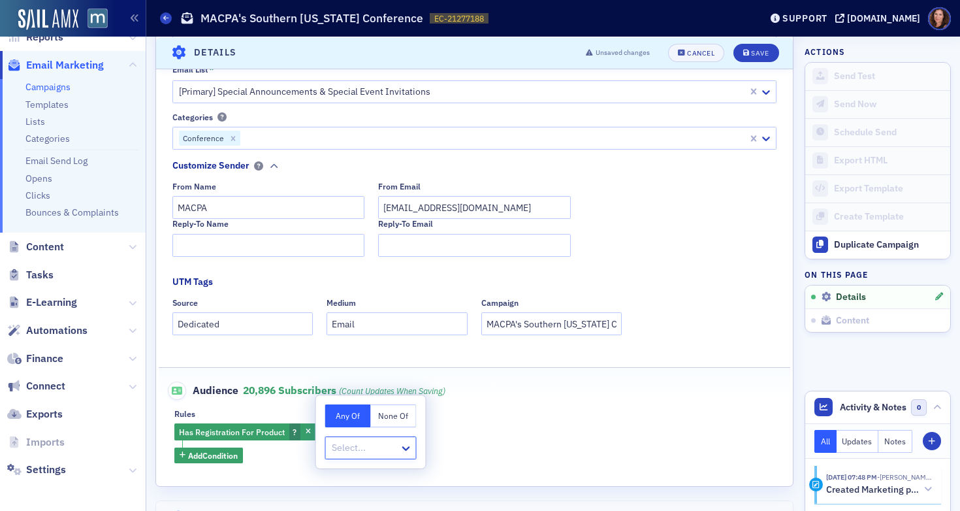
click at [376, 446] on div at bounding box center [365, 448] width 68 height 16
type input "2020 southern maryland"
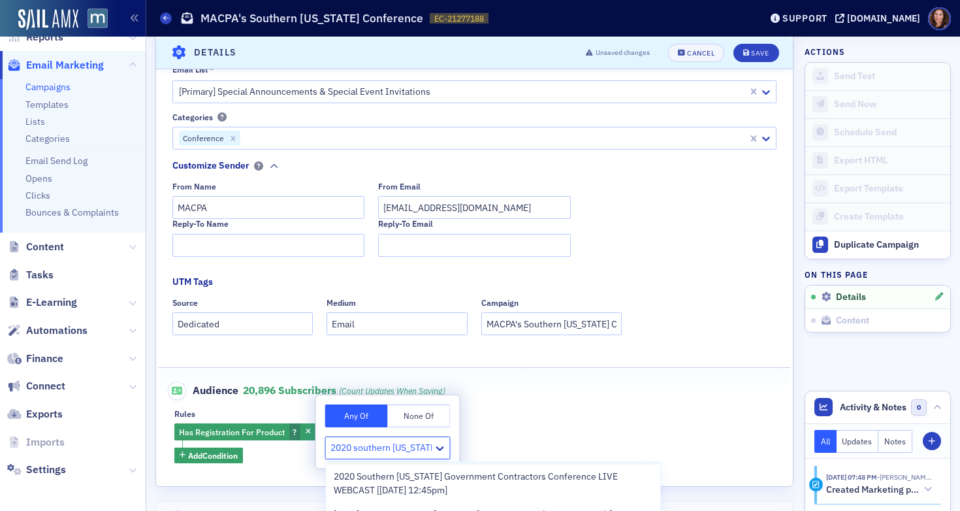
scroll to position [33, 0]
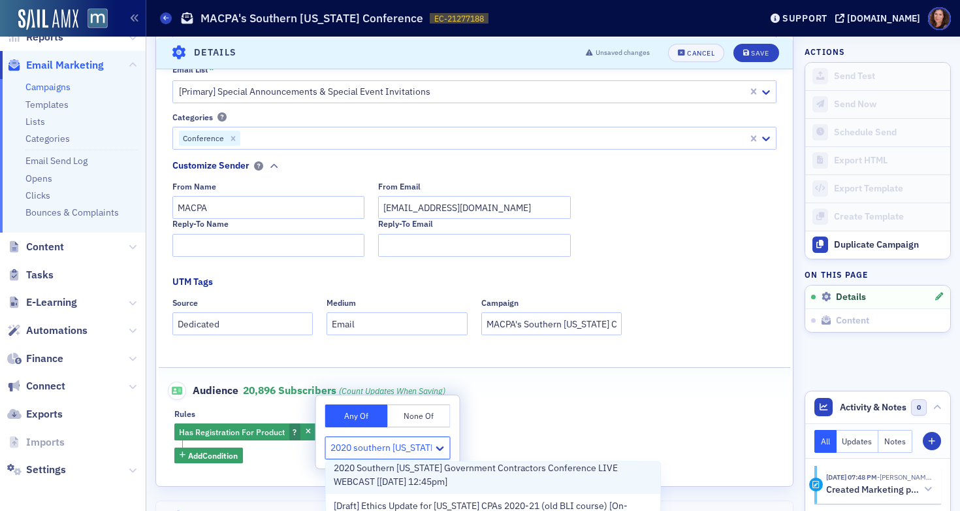
click at [378, 475] on span "2020 Southern Maryland Government Contractors Conference LIVE WEBCAST [5/27/202…" at bounding box center [493, 474] width 319 height 27
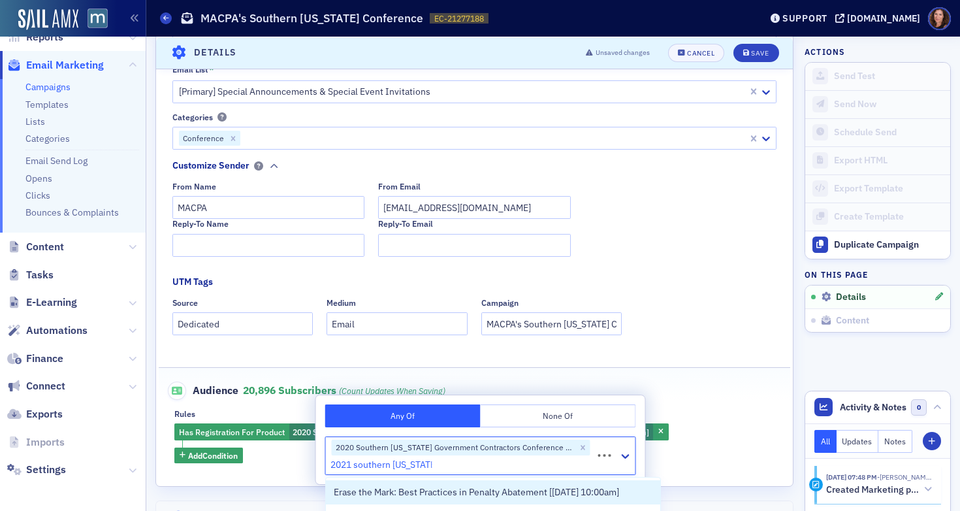
type input "2021 southern maryland"
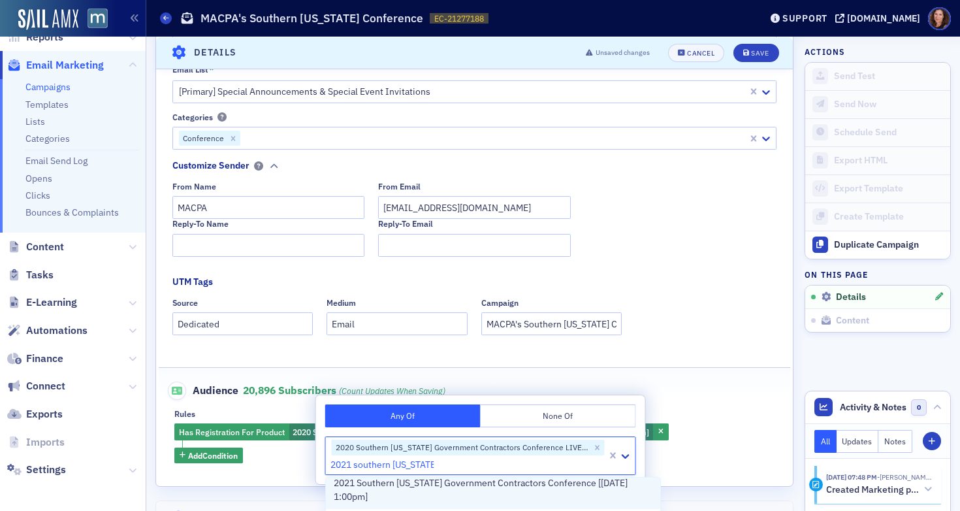
scroll to position [37, 0]
click at [395, 491] on span "2021 Southern Maryland Government Contractors Conference [5/26/2021 1:00pm]" at bounding box center [493, 486] width 319 height 27
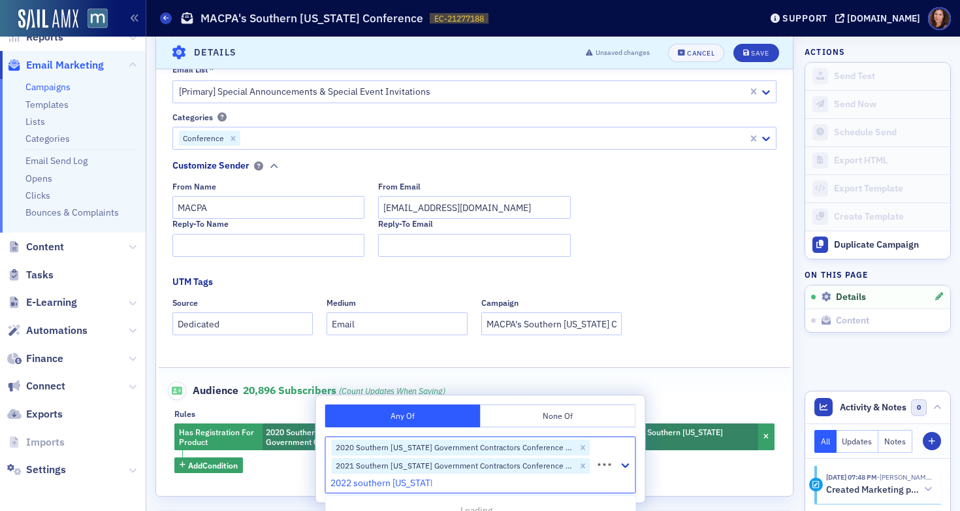
type input "2022 southern maryland"
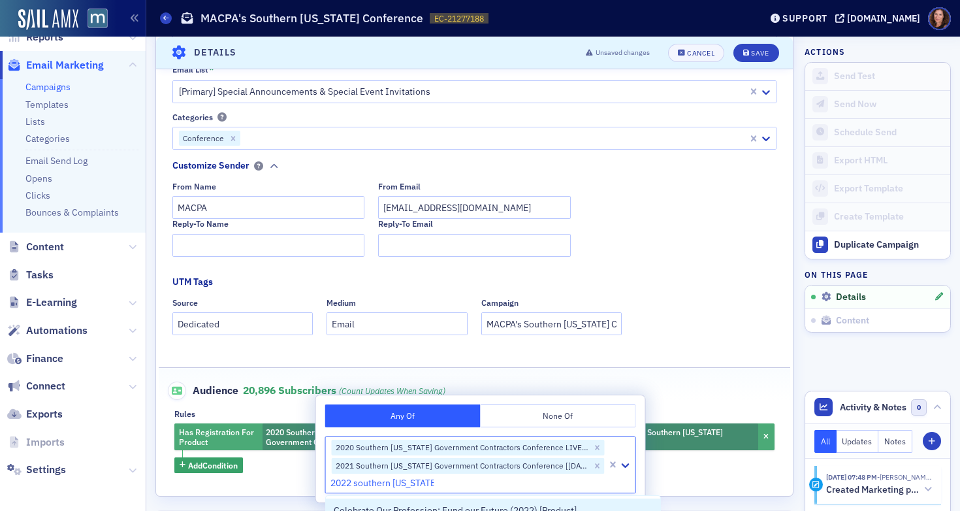
drag, startPoint x: 461, startPoint y: 499, endPoint x: 476, endPoint y: 427, distance: 73.4
click at [476, 429] on body "Users Organizations Events & Products Orders Registrations Subscriptions Member…" at bounding box center [480, 255] width 960 height 511
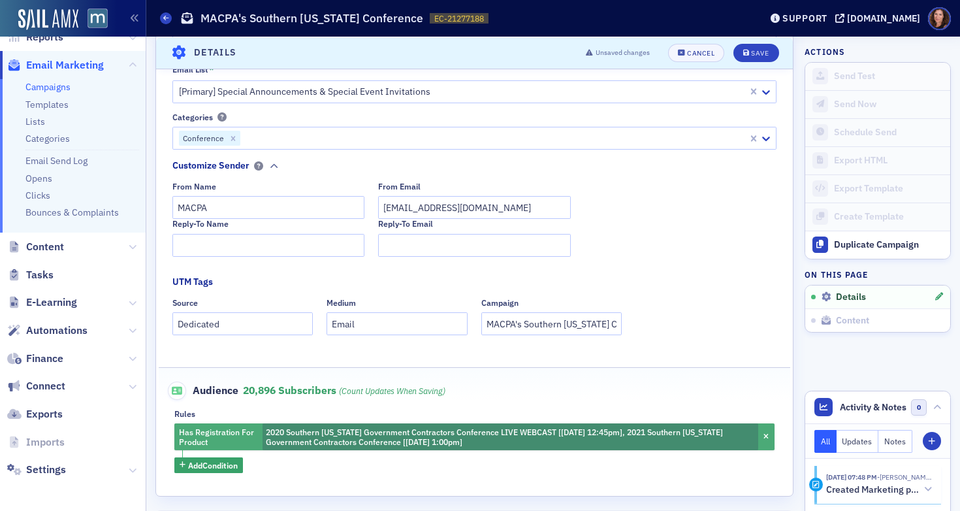
click at [589, 432] on span "2020 Southern Maryland Government Contractors Conference LIVE WEBCAST [5/27/202…" at bounding box center [494, 437] width 457 height 20
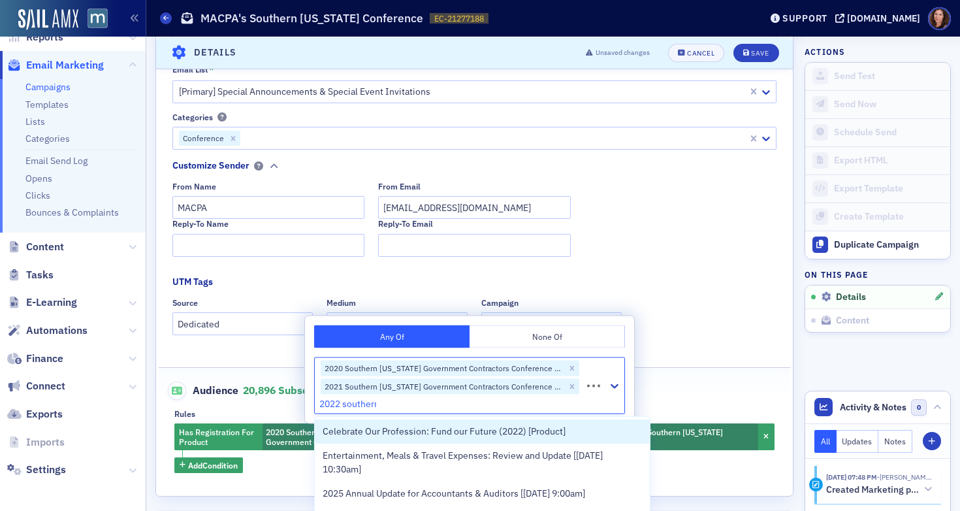
type input "2022 southern"
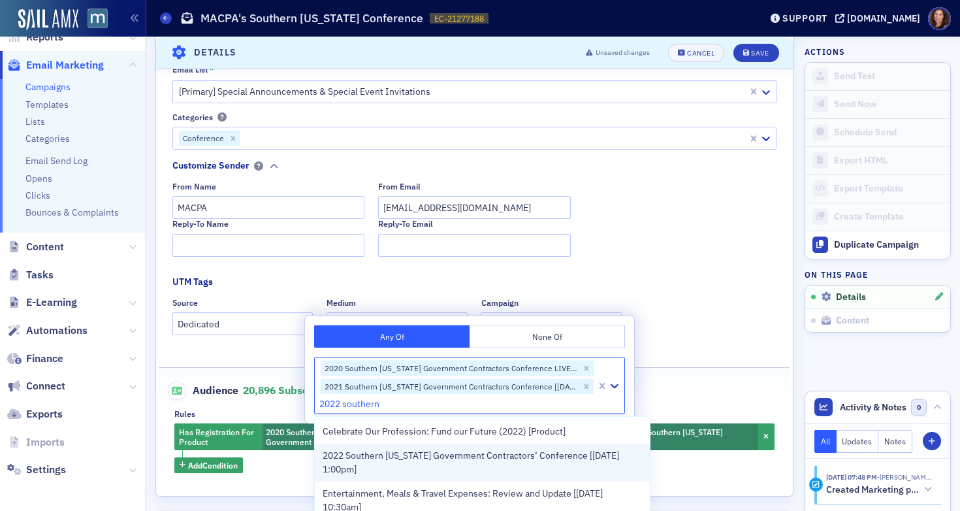
click at [462, 461] on span "2022 Southern Maryland Government Contractors’ Conference [5/25/2022 1:00pm]" at bounding box center [482, 462] width 319 height 27
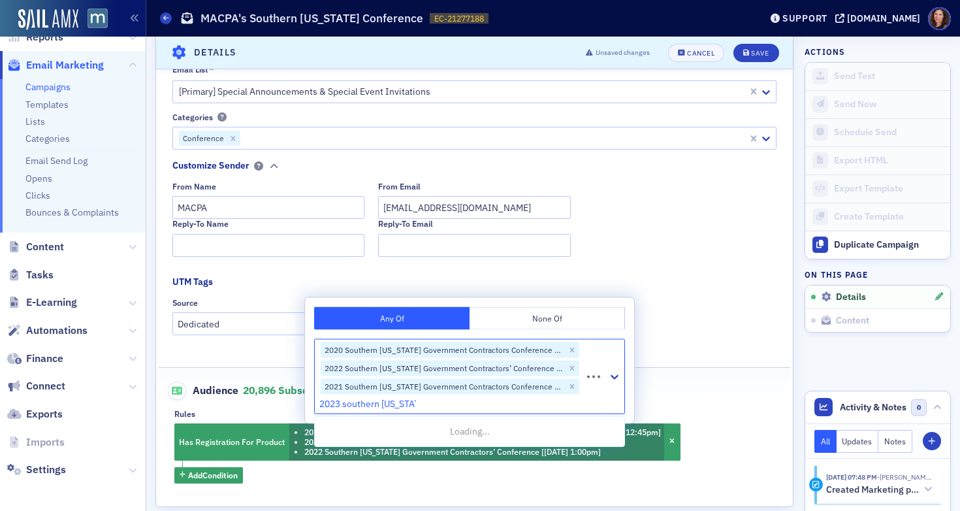
type input "2023 southern maryland"
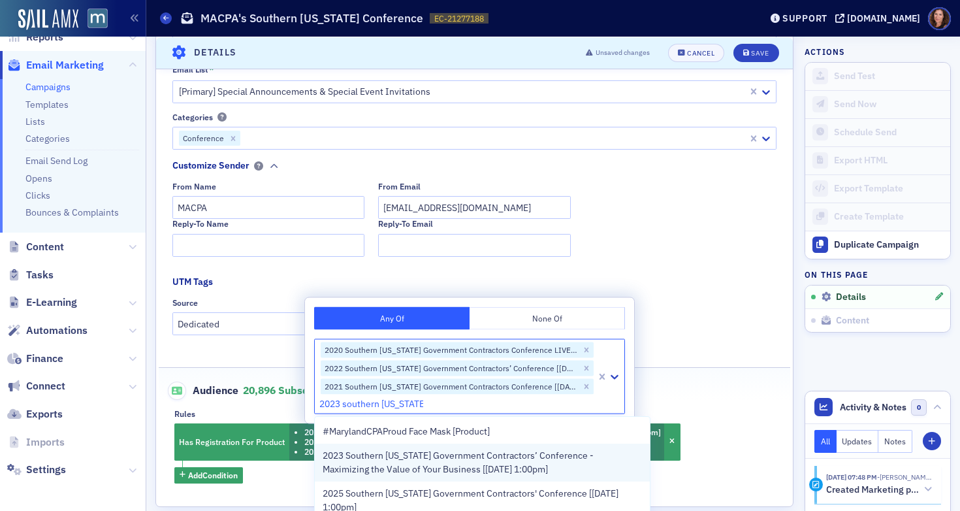
click at [463, 471] on span "2023 Southern Maryland Government Contractors’ Conference - Maximizing the Valu…" at bounding box center [482, 462] width 319 height 27
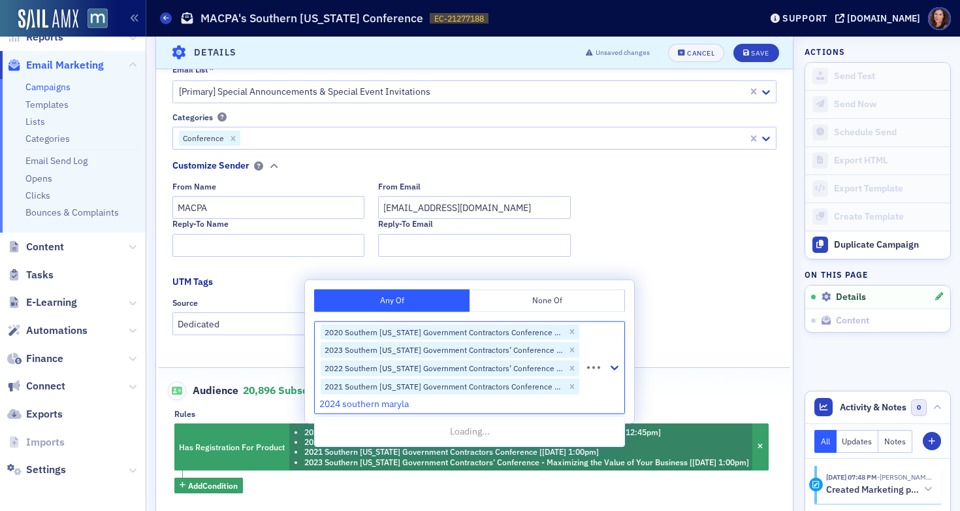
type input "2024 southern marylan"
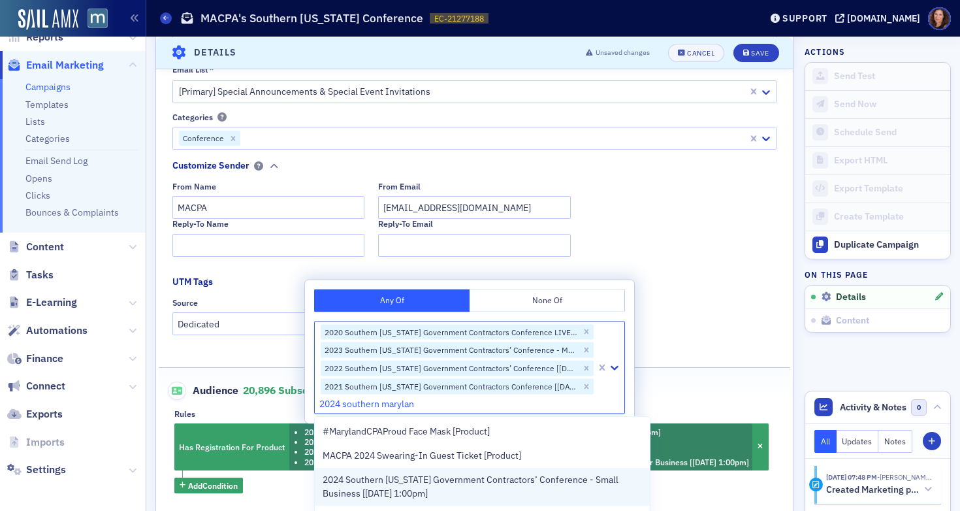
click at [457, 489] on span "2024 Southern Maryland Government Contractors’ Conference - Small Business [5/1…" at bounding box center [482, 486] width 319 height 27
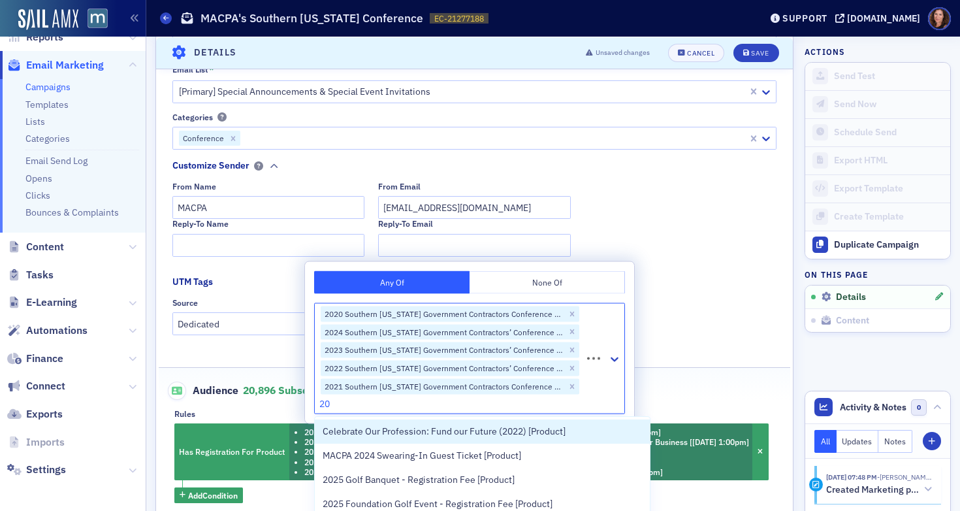
type input "2"
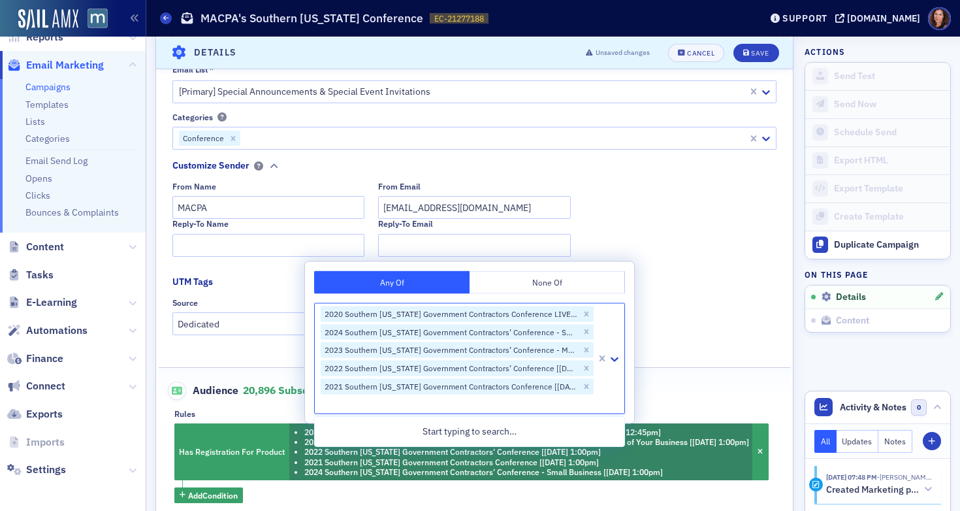
click at [714, 255] on div "Reply-To Name Reply-To Email" at bounding box center [474, 237] width 605 height 37
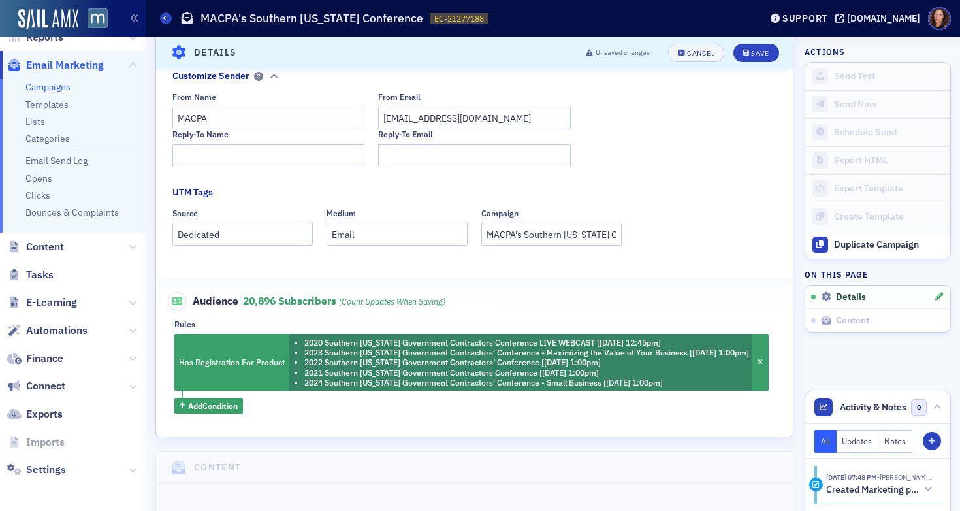
scroll to position [366, 0]
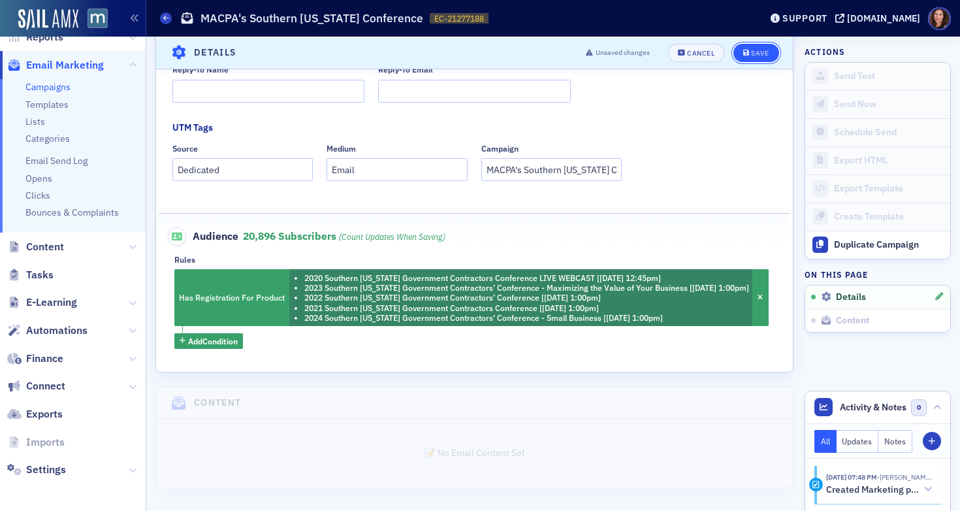
click at [744, 51] on span "Save" at bounding box center [756, 52] width 25 height 7
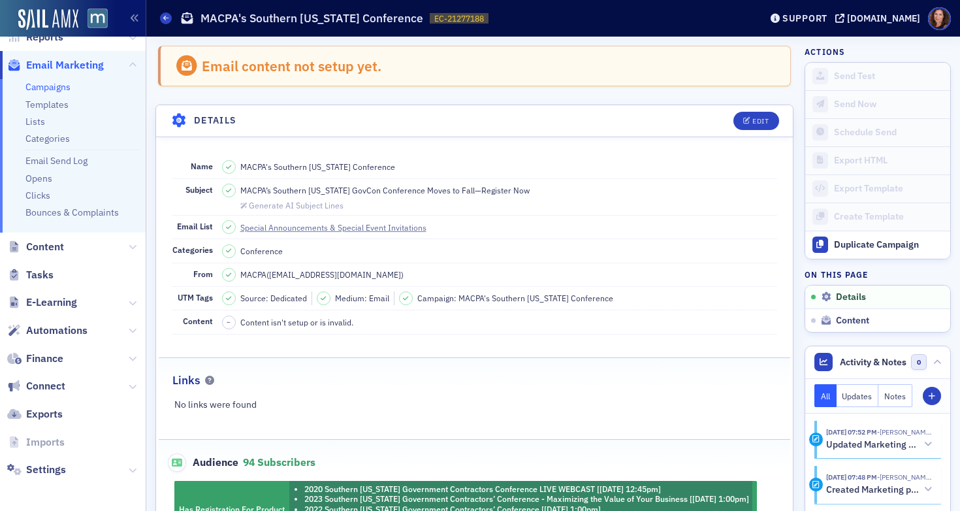
scroll to position [197, 0]
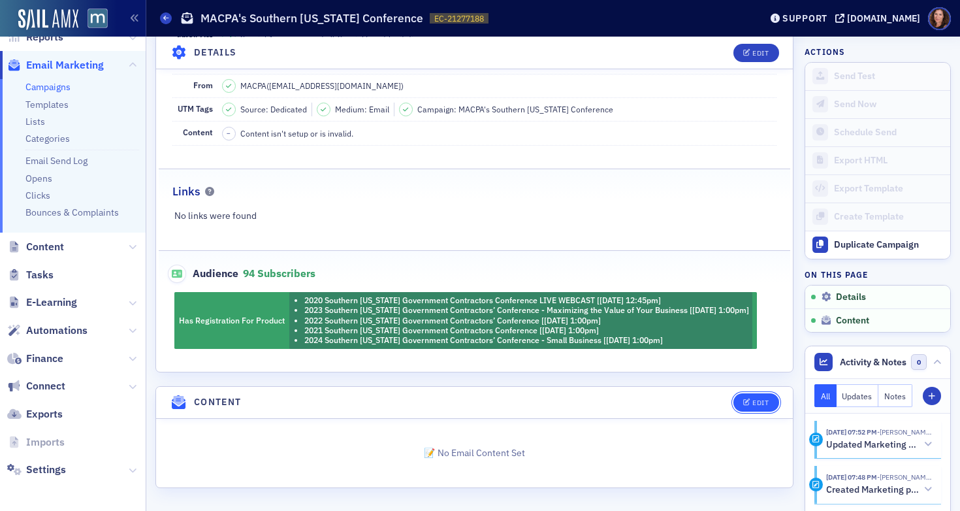
click at [753, 406] on div "Edit" at bounding box center [761, 402] width 16 height 7
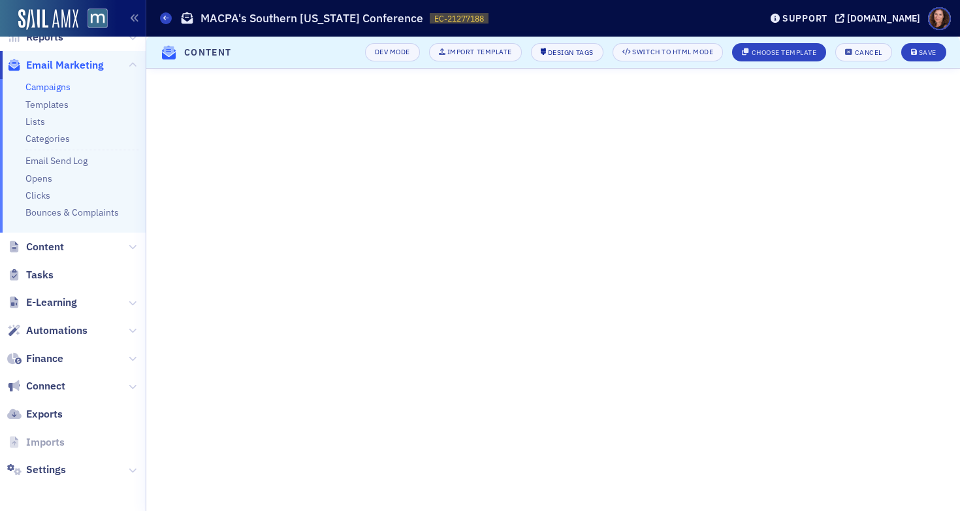
scroll to position [82, 0]
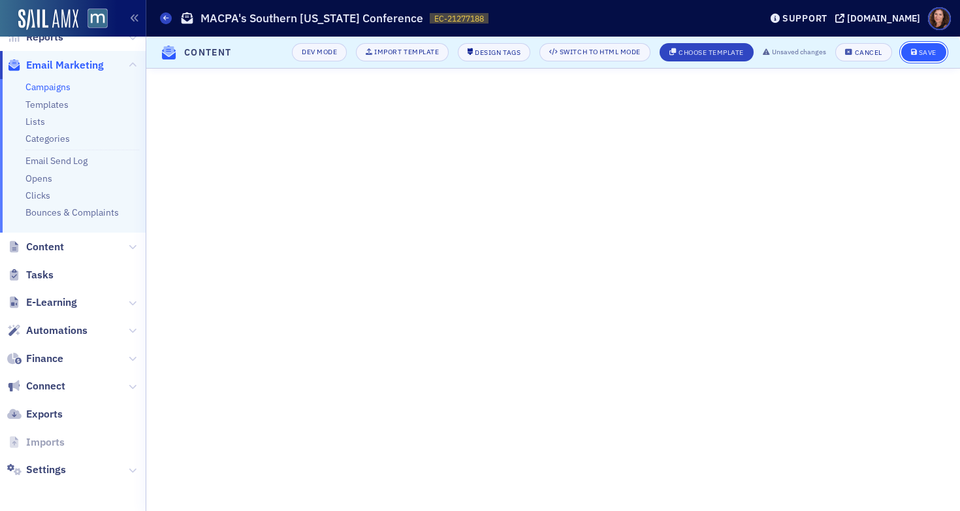
click at [930, 51] on div "Save" at bounding box center [928, 52] width 18 height 7
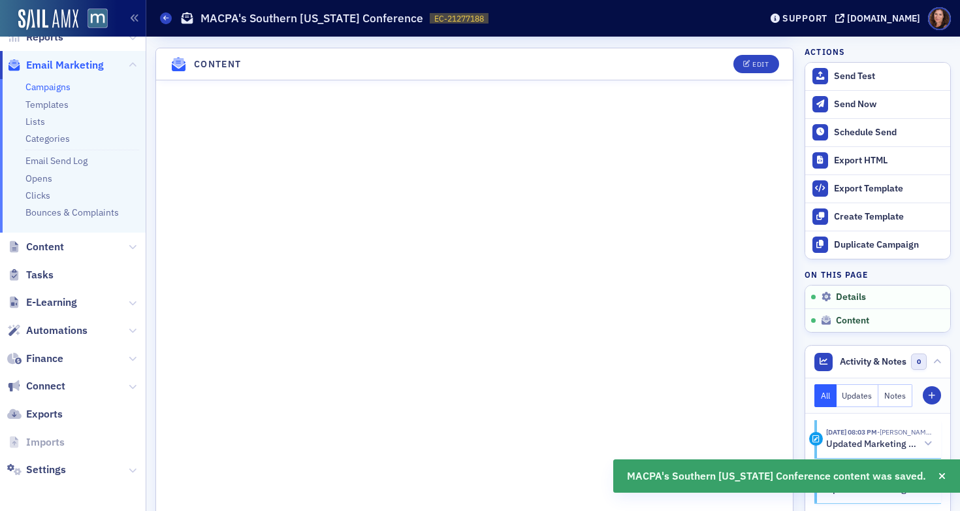
scroll to position [553, 0]
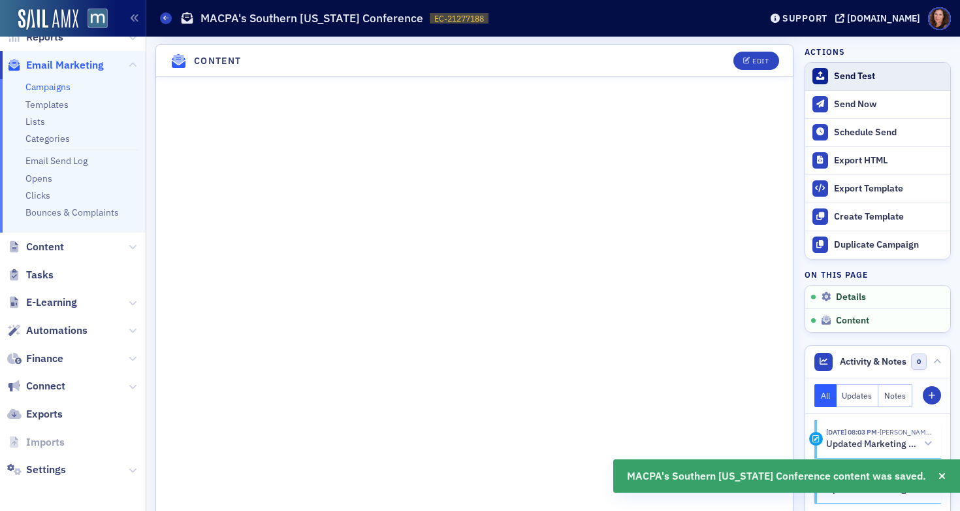
click at [854, 77] on div "Send Test" at bounding box center [889, 77] width 110 height 12
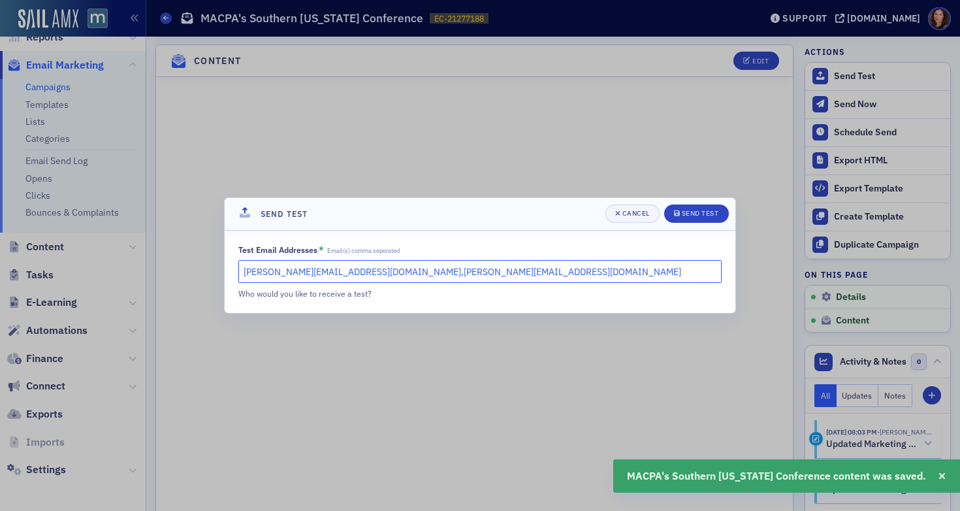
drag, startPoint x: 435, startPoint y: 271, endPoint x: 328, endPoint y: 269, distance: 107.2
click at [328, 269] on input "natalie@macpa.org,katie@blueoceanideas.com" at bounding box center [479, 271] width 483 height 23
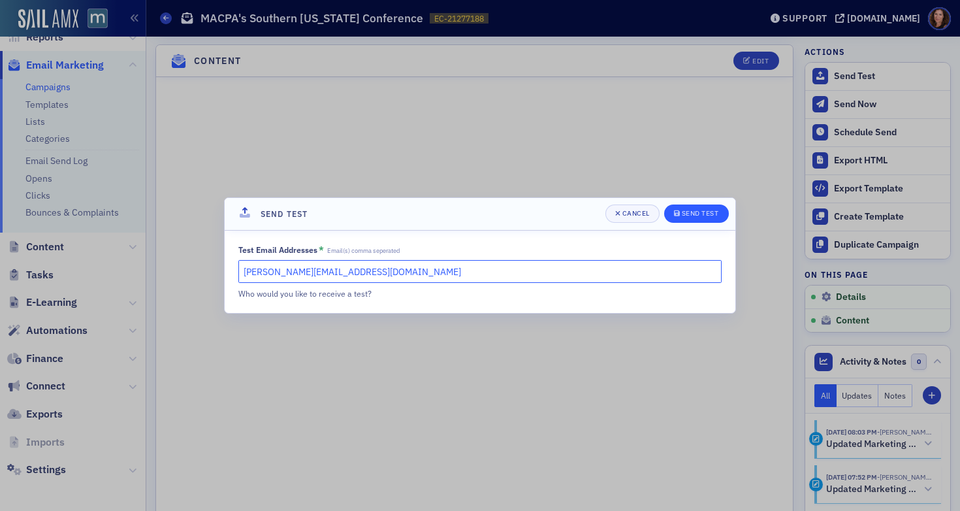
type input "natalie@macpa.org"
click at [708, 206] on button "Send Test" at bounding box center [696, 213] width 65 height 18
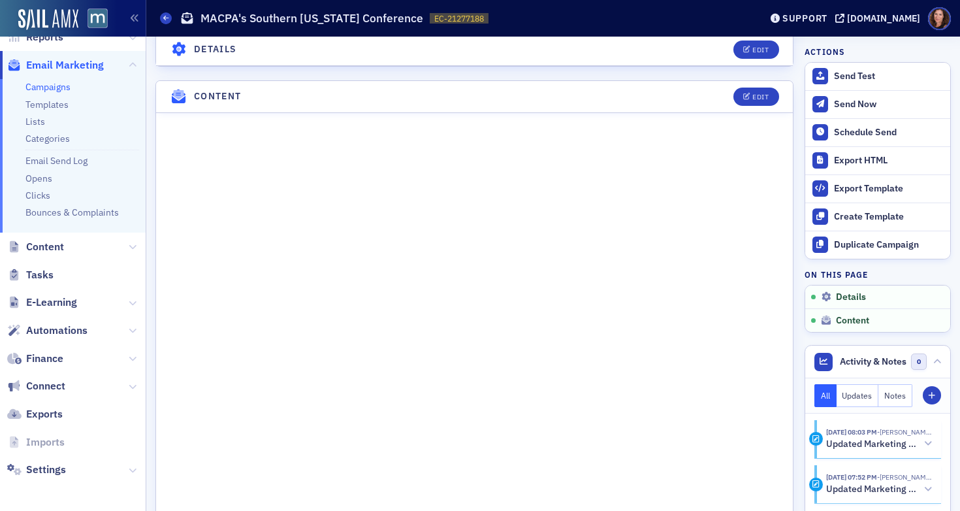
scroll to position [583, 0]
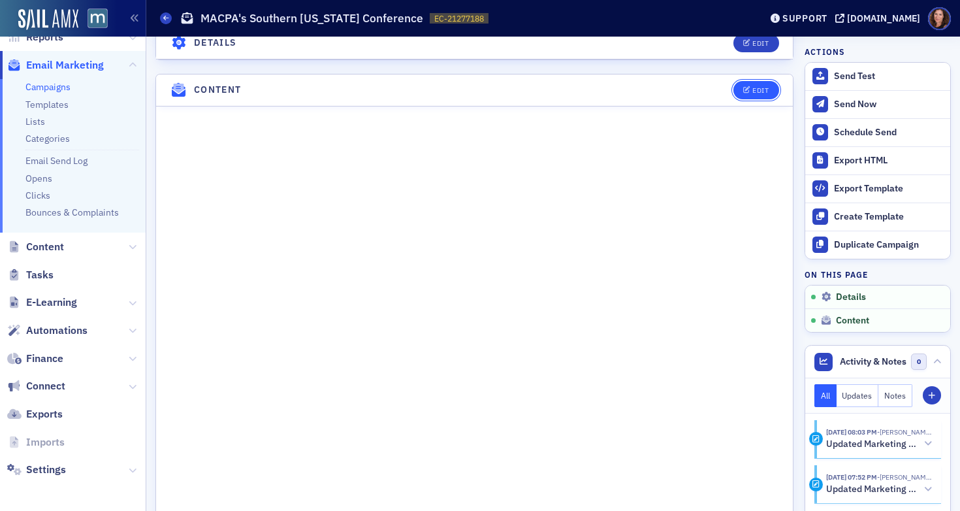
click at [753, 94] on div "Edit" at bounding box center [761, 90] width 16 height 7
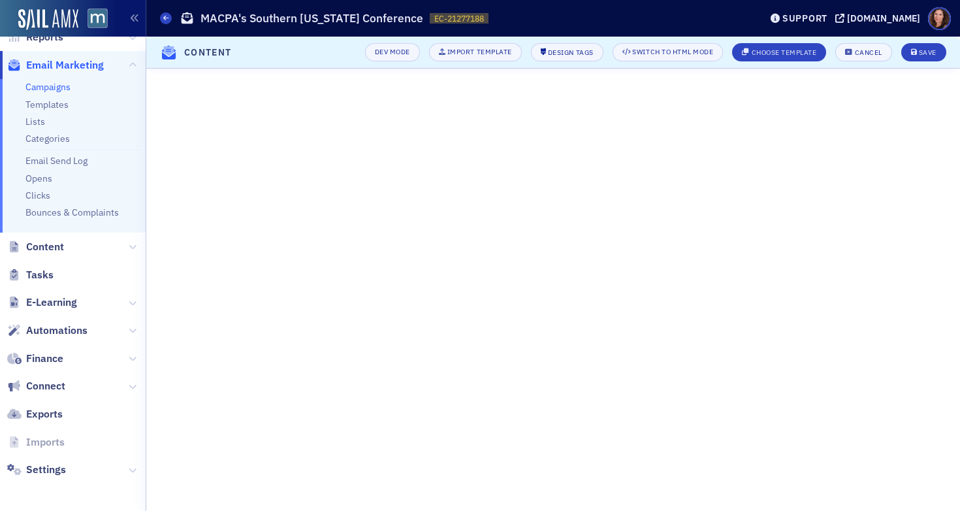
scroll to position [164, 0]
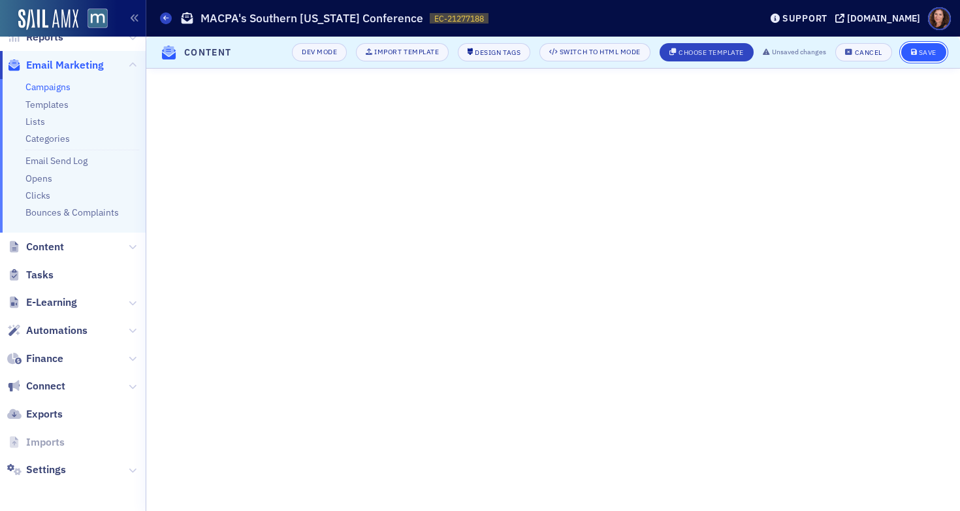
click at [920, 46] on button "Save" at bounding box center [924, 52] width 45 height 18
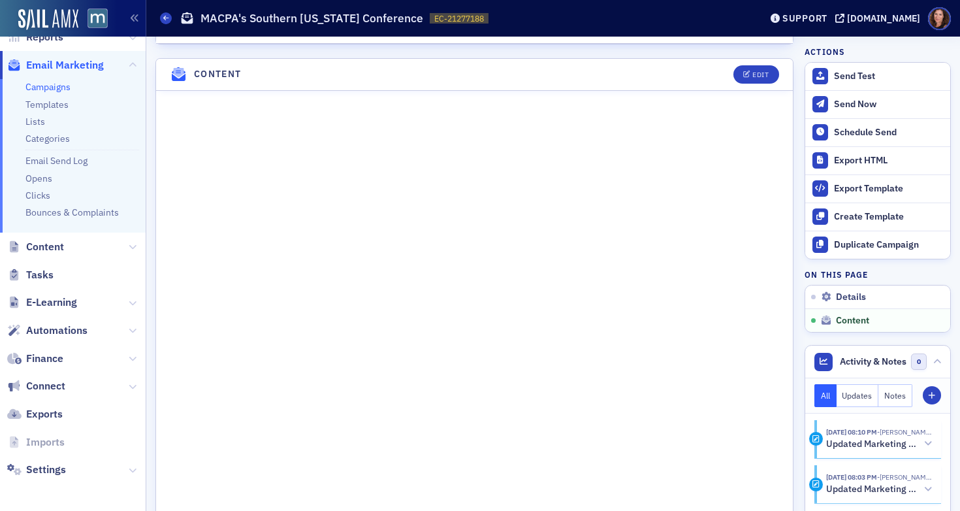
scroll to position [659, 0]
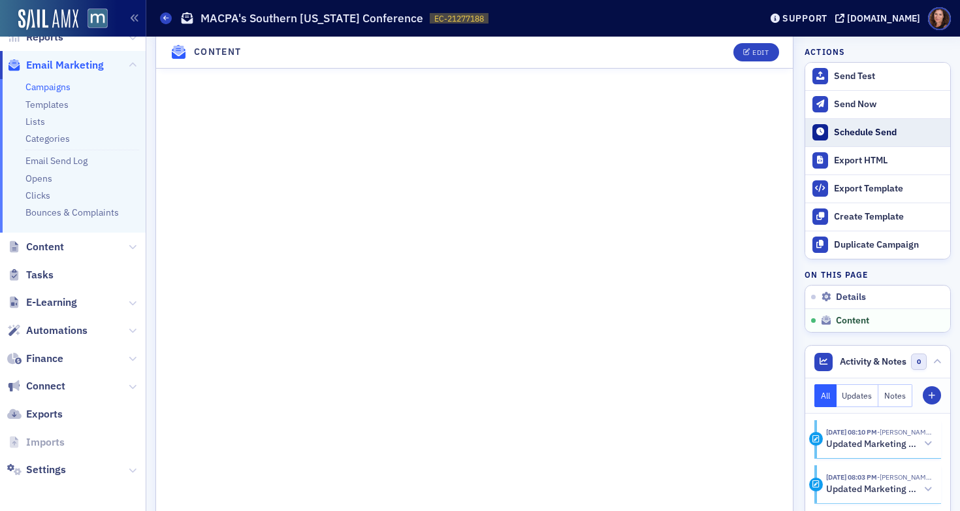
click at [850, 128] on div "Schedule Send" at bounding box center [889, 133] width 110 height 12
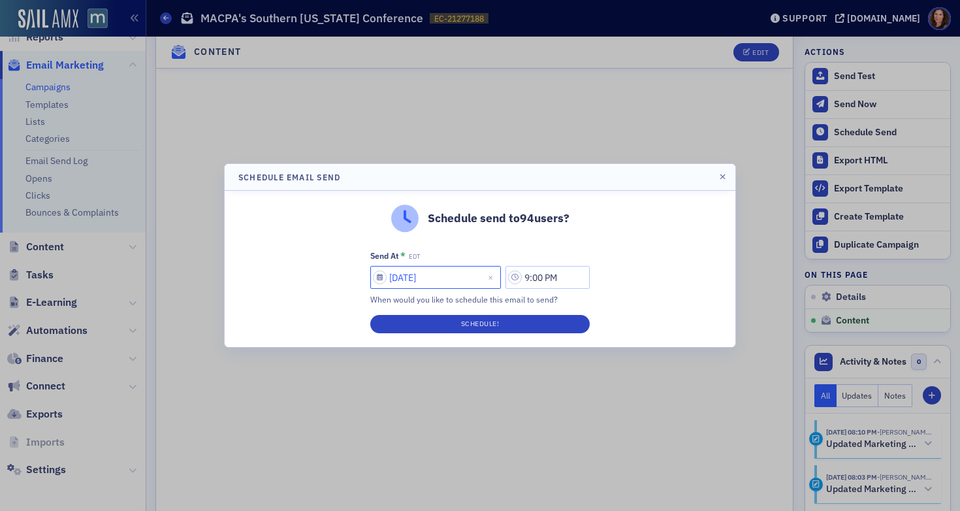
select select "7"
select select "2025"
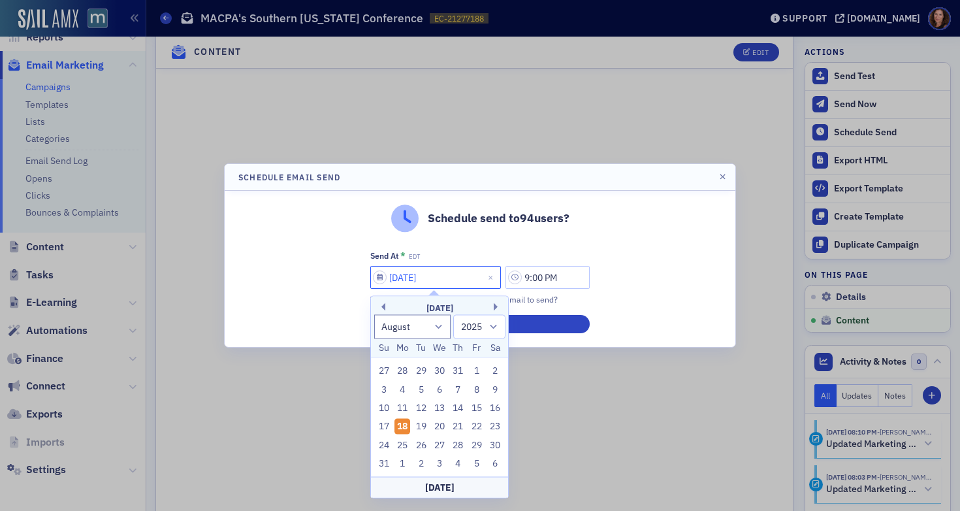
click at [457, 281] on input "[DATE]" at bounding box center [435, 277] width 131 height 23
click at [423, 425] on div "19" at bounding box center [422, 427] width 16 height 16
type input "[DATE]"
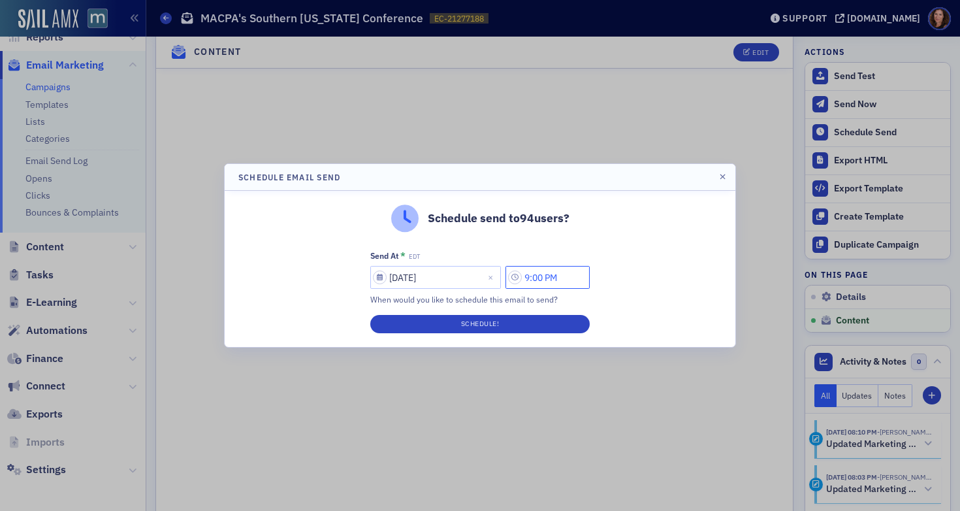
click at [548, 278] on input "9:00 PM" at bounding box center [548, 277] width 84 height 23
click at [388, 279] on icon at bounding box center [390, 278] width 13 height 13
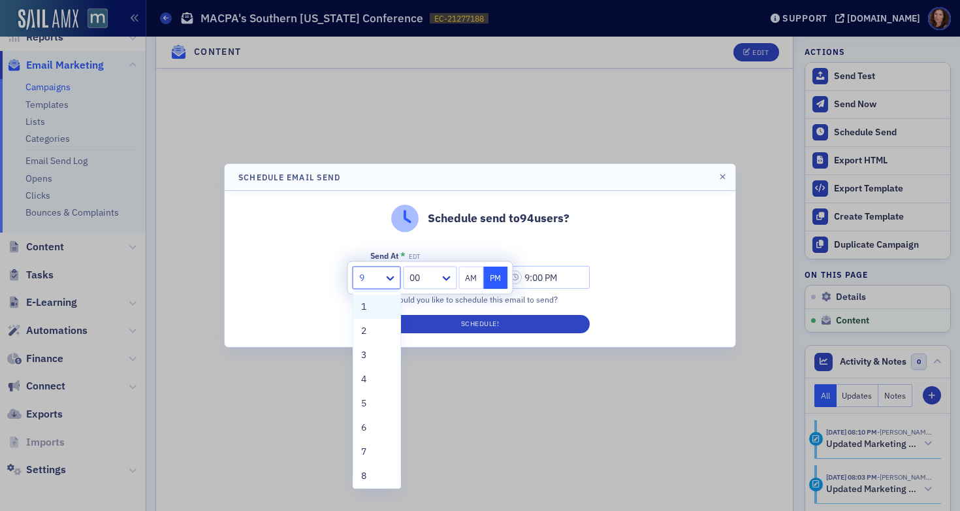
click at [376, 310] on div "1" at bounding box center [376, 307] width 31 height 14
click at [395, 278] on icon at bounding box center [390, 278] width 13 height 13
click at [380, 353] on div "3" at bounding box center [376, 355] width 31 height 14
type input "3:00 PM"
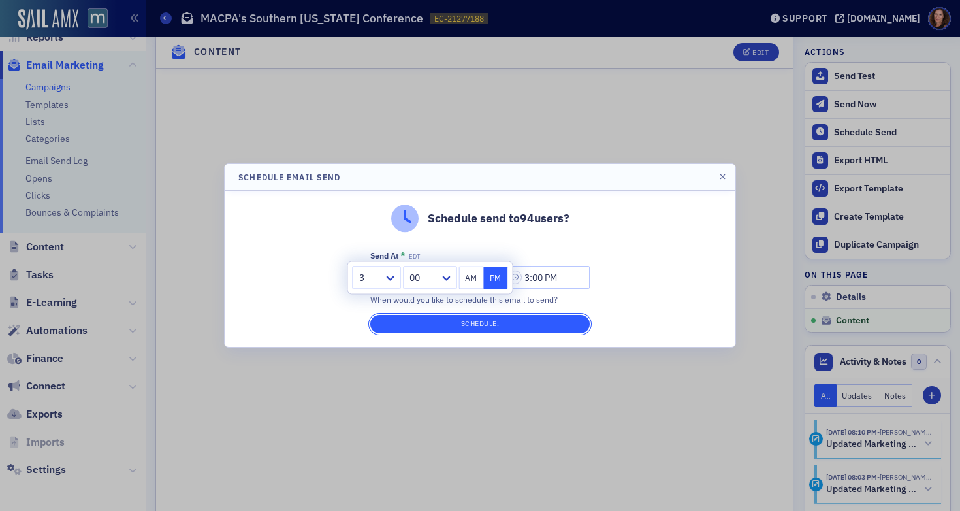
click at [474, 326] on button "Schedule!" at bounding box center [480, 324] width 220 height 18
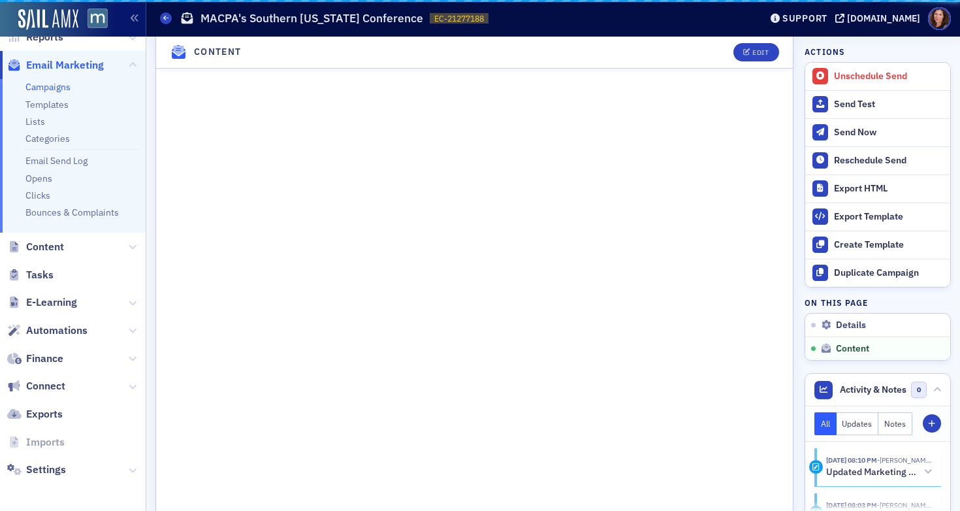
scroll to position [680, 0]
